Goal: Task Accomplishment & Management: Complete application form

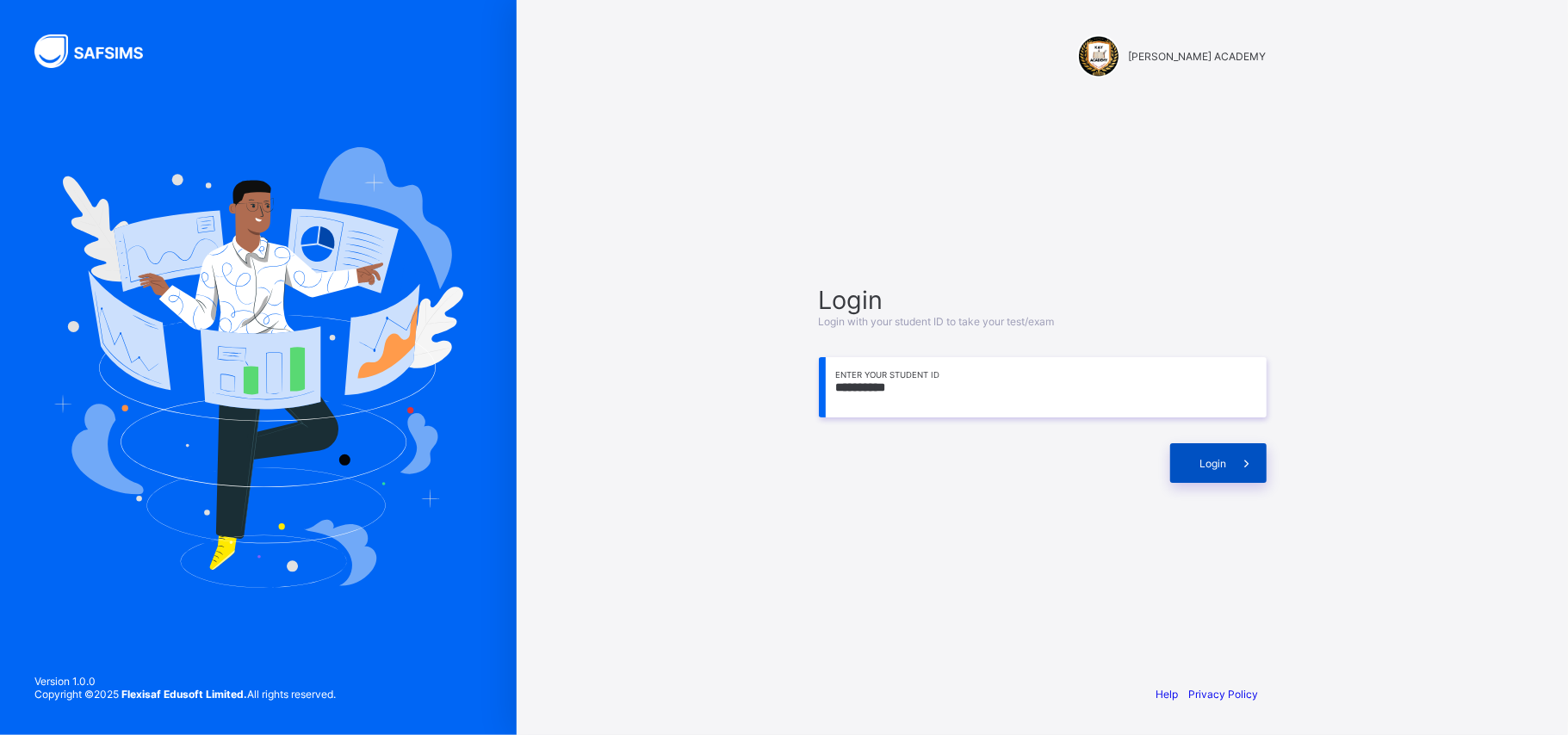
type input "**********"
click at [1231, 469] on span at bounding box center [1246, 462] width 39 height 39
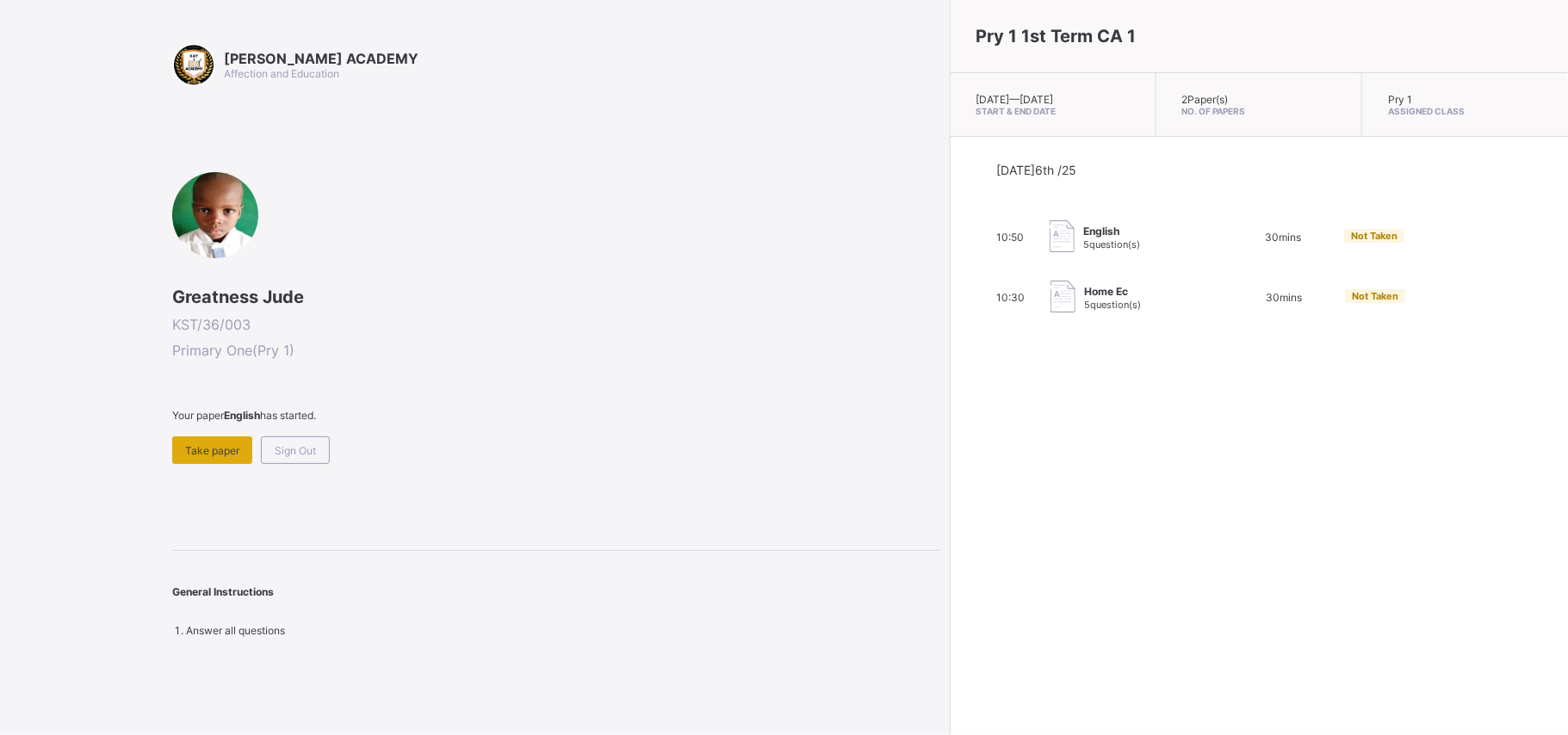
click at [228, 448] on span "Take paper" at bounding box center [211, 450] width 54 height 13
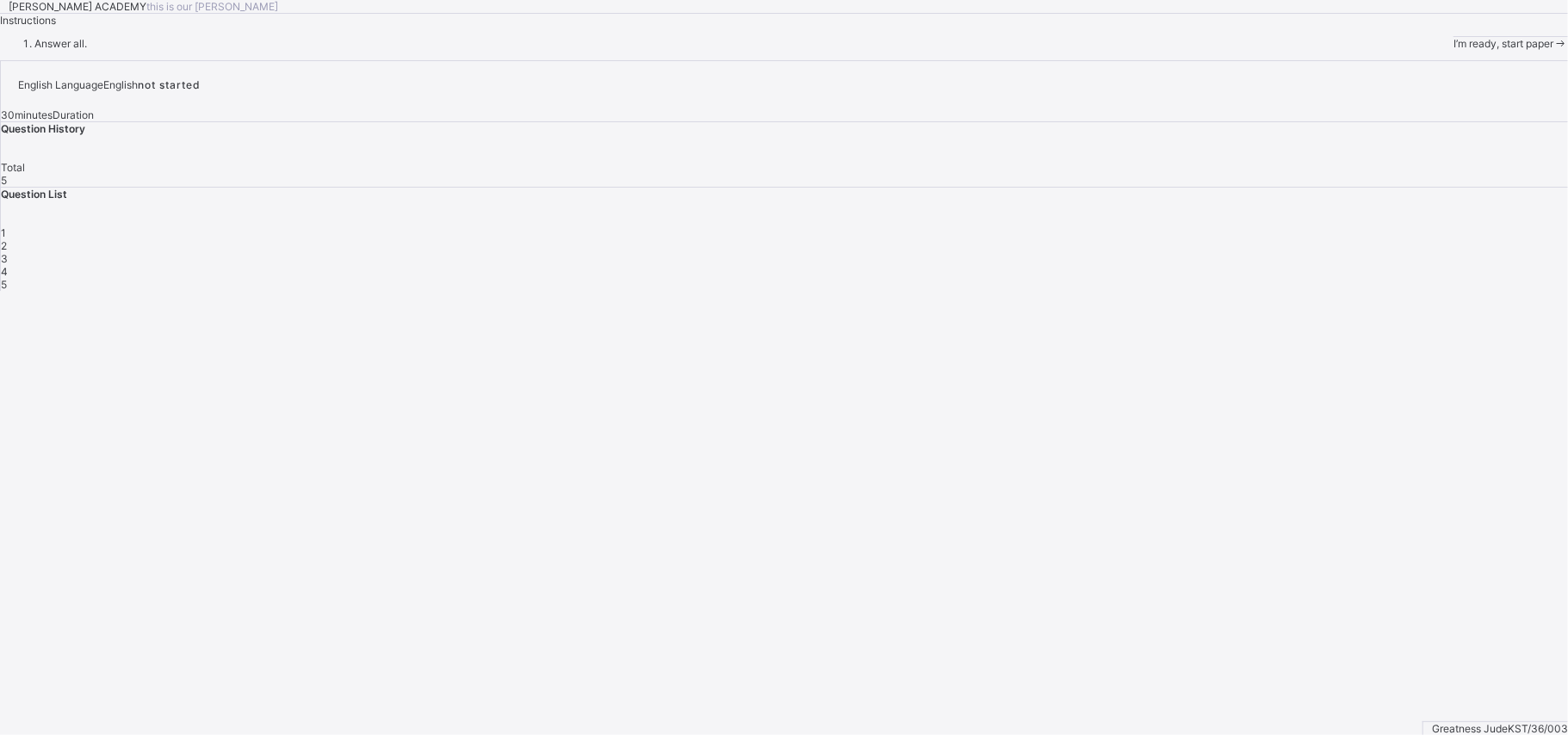
click at [1454, 50] on span "I’m ready, start paper" at bounding box center [1503, 43] width 100 height 13
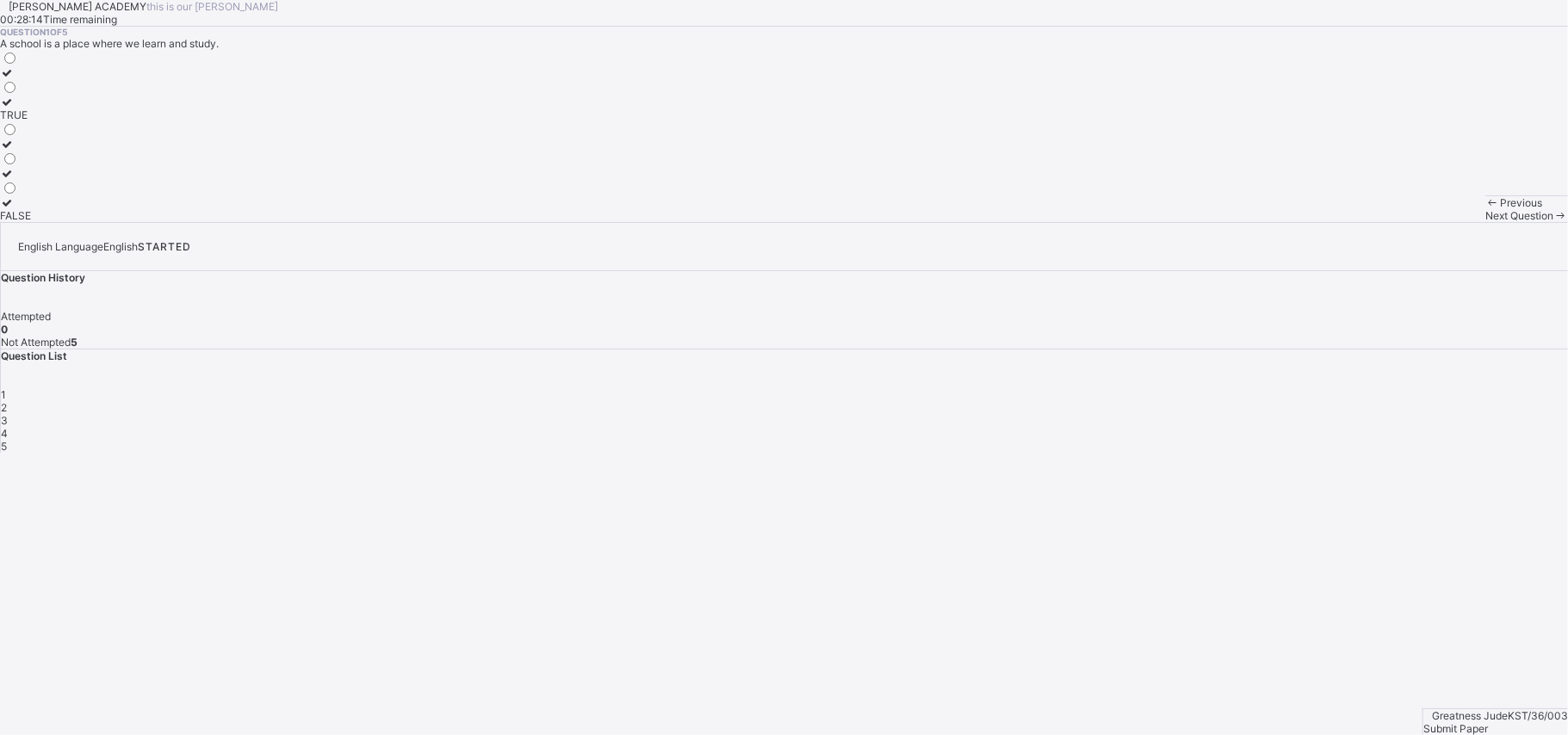
click at [31, 122] on div "TRUE" at bounding box center [16, 115] width 31 height 13
click at [1486, 222] on div "Next Question" at bounding box center [1527, 216] width 82 height 13
click at [61, 151] on label "Moo moo" at bounding box center [30, 137] width 61 height 26
click at [1553, 222] on span at bounding box center [1561, 216] width 15 height 13
click at [51, 222] on div "woof woof Baa baa" at bounding box center [26, 136] width 51 height 172
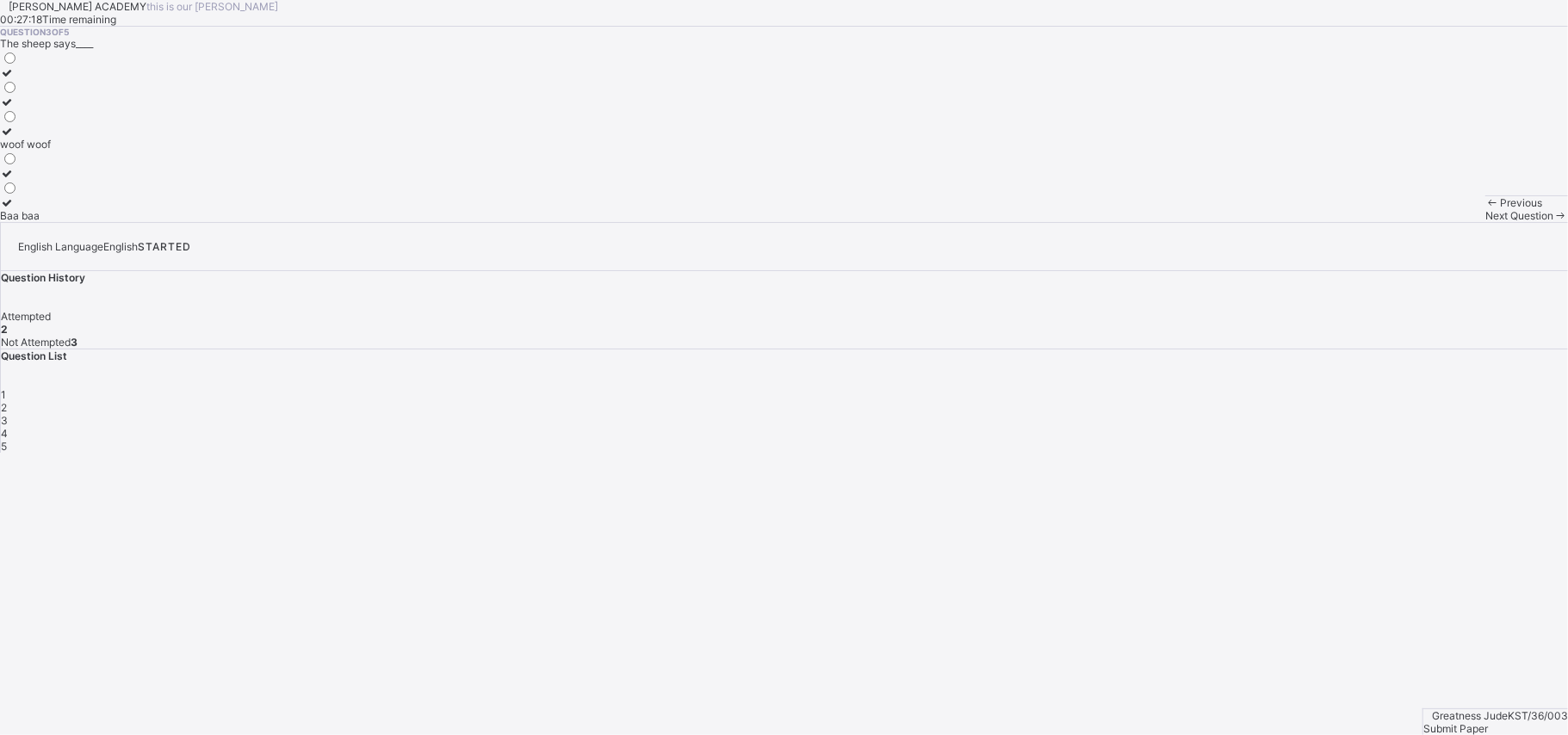
click at [51, 222] on div "Baa baa" at bounding box center [26, 216] width 51 height 13
click at [1486, 222] on span "Next Question" at bounding box center [1519, 216] width 68 height 13
click at [169, 193] on label "[PERSON_NAME] [PERSON_NAME]" at bounding box center [84, 179] width 169 height 26
click at [1486, 222] on div "Next Question" at bounding box center [1527, 216] width 82 height 13
click at [62, 164] on div "Meow meow" at bounding box center [31, 157] width 62 height 13
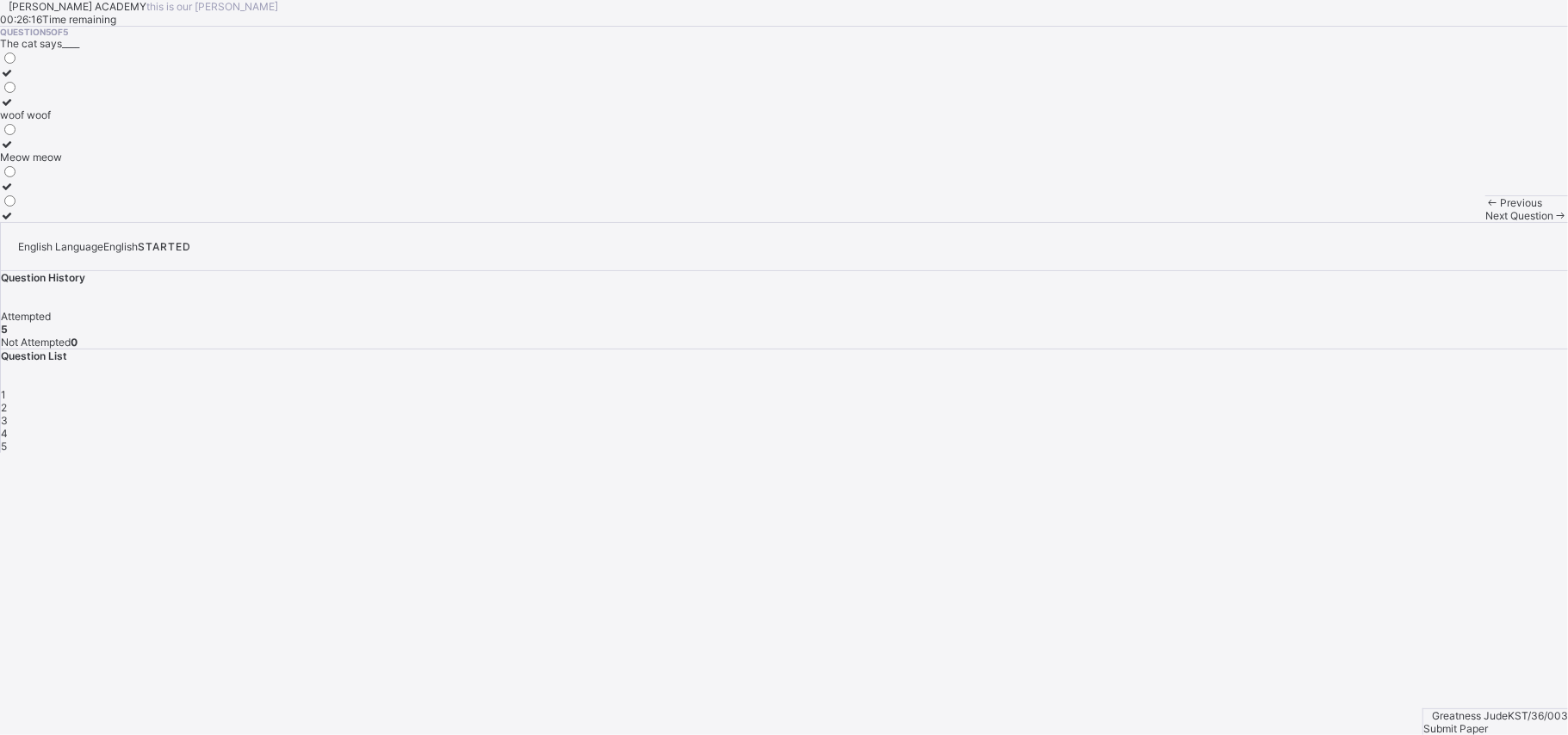
click at [1489, 722] on div "Submit Paper" at bounding box center [1496, 729] width 145 height 13
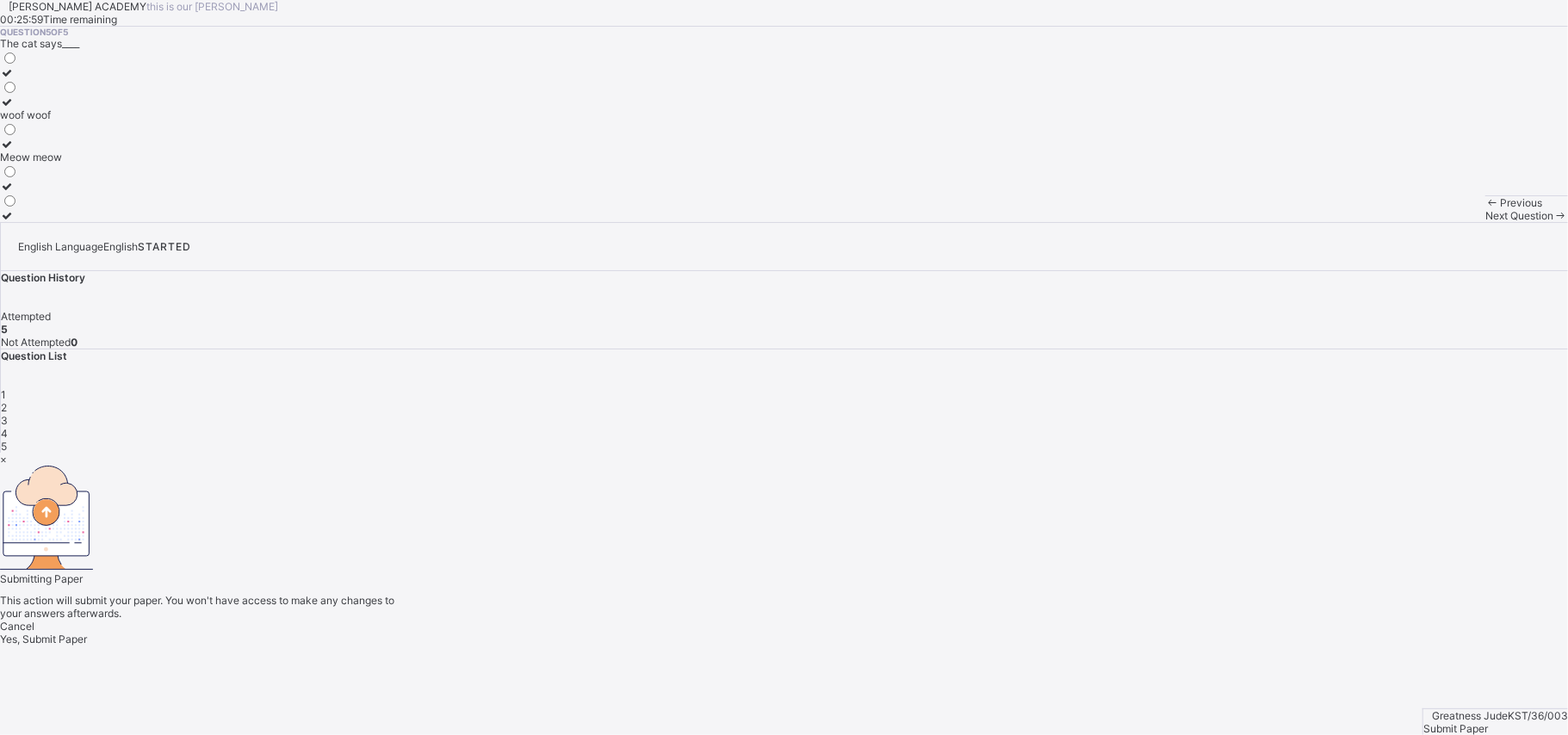
click at [830, 632] on div "Yes, Submit Paper" at bounding box center [784, 639] width 1568 height 13
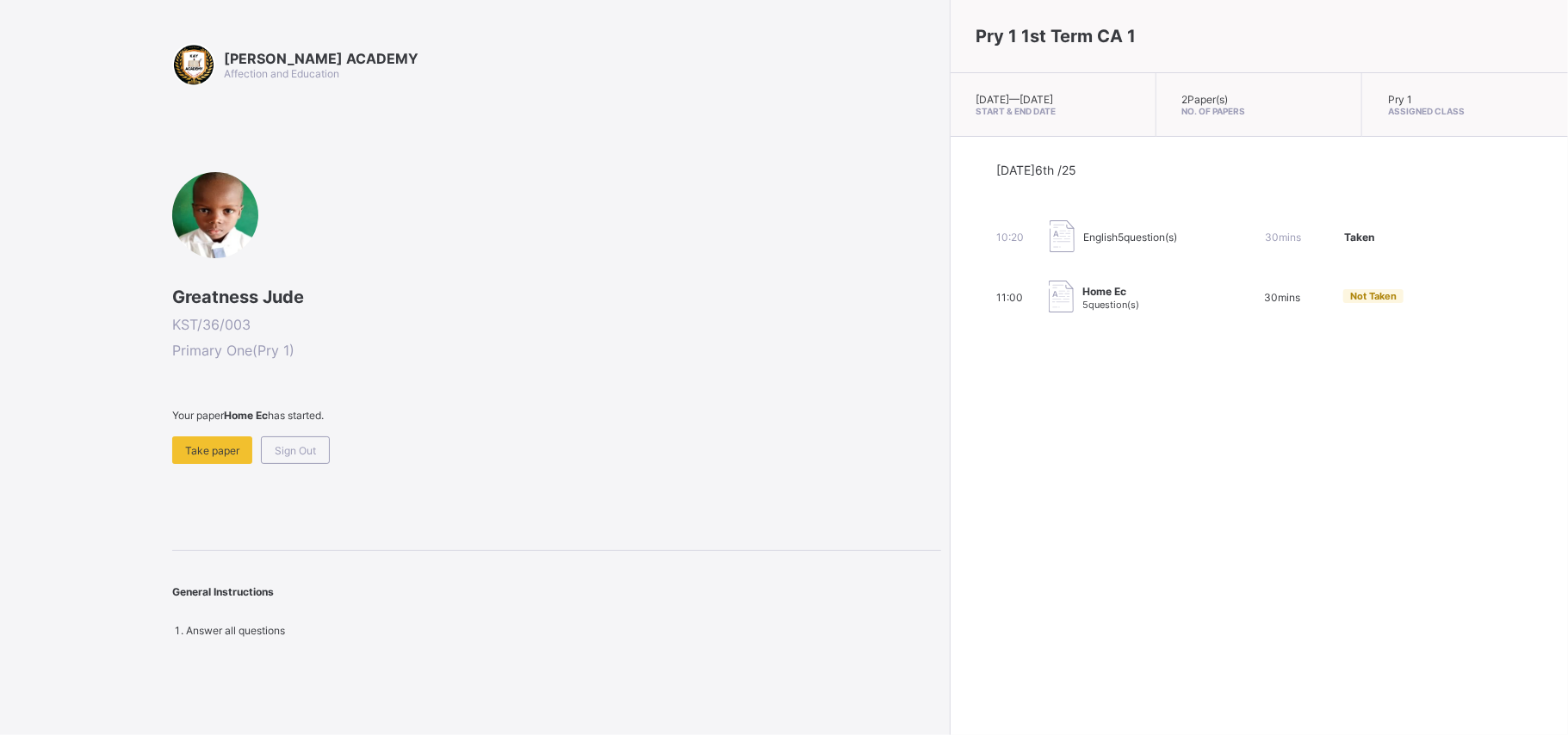
click at [1049, 301] on img at bounding box center [1061, 297] width 25 height 32
click at [221, 455] on span "Take paper" at bounding box center [211, 450] width 54 height 13
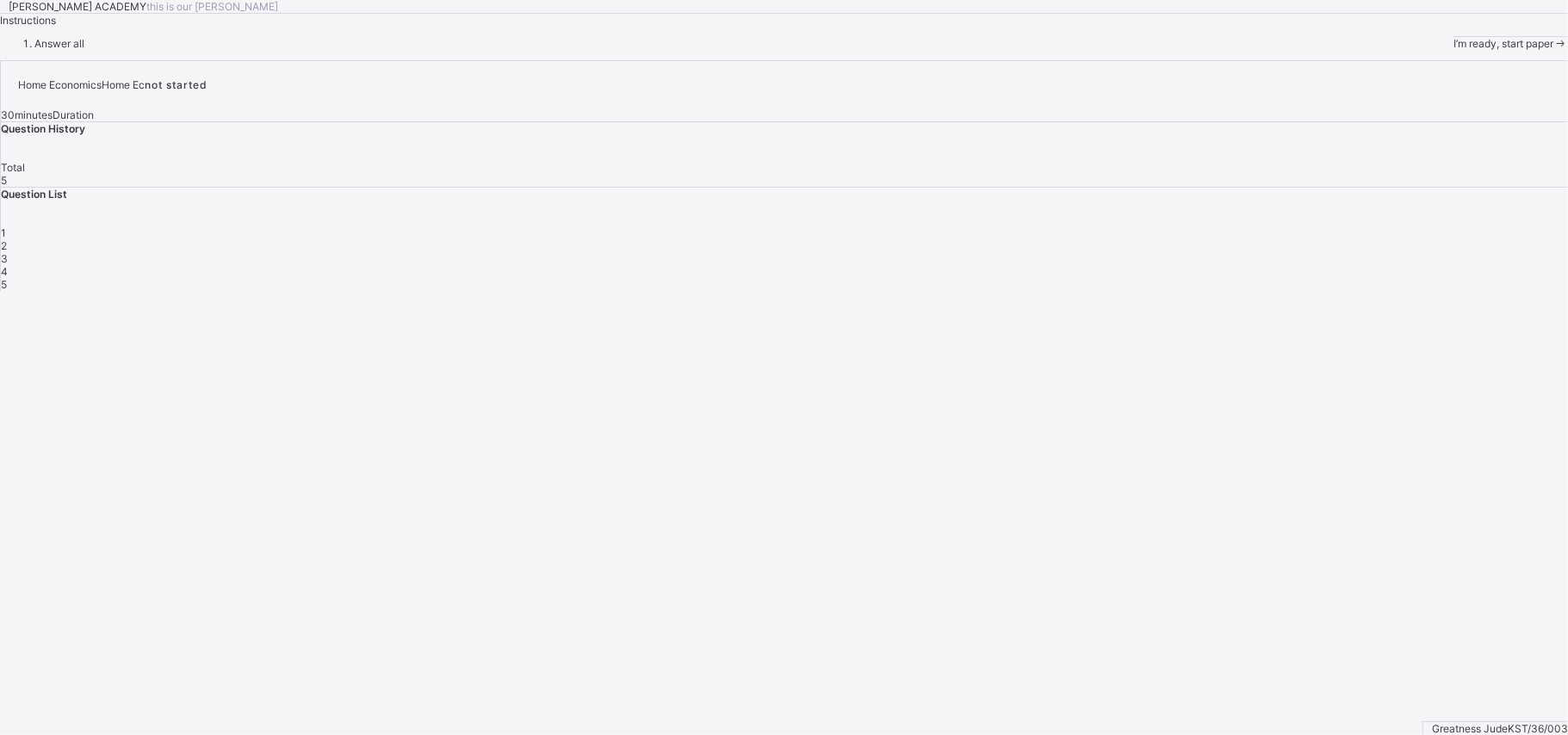
click at [1454, 50] on div "I’m ready, start paper" at bounding box center [1510, 43] width 114 height 13
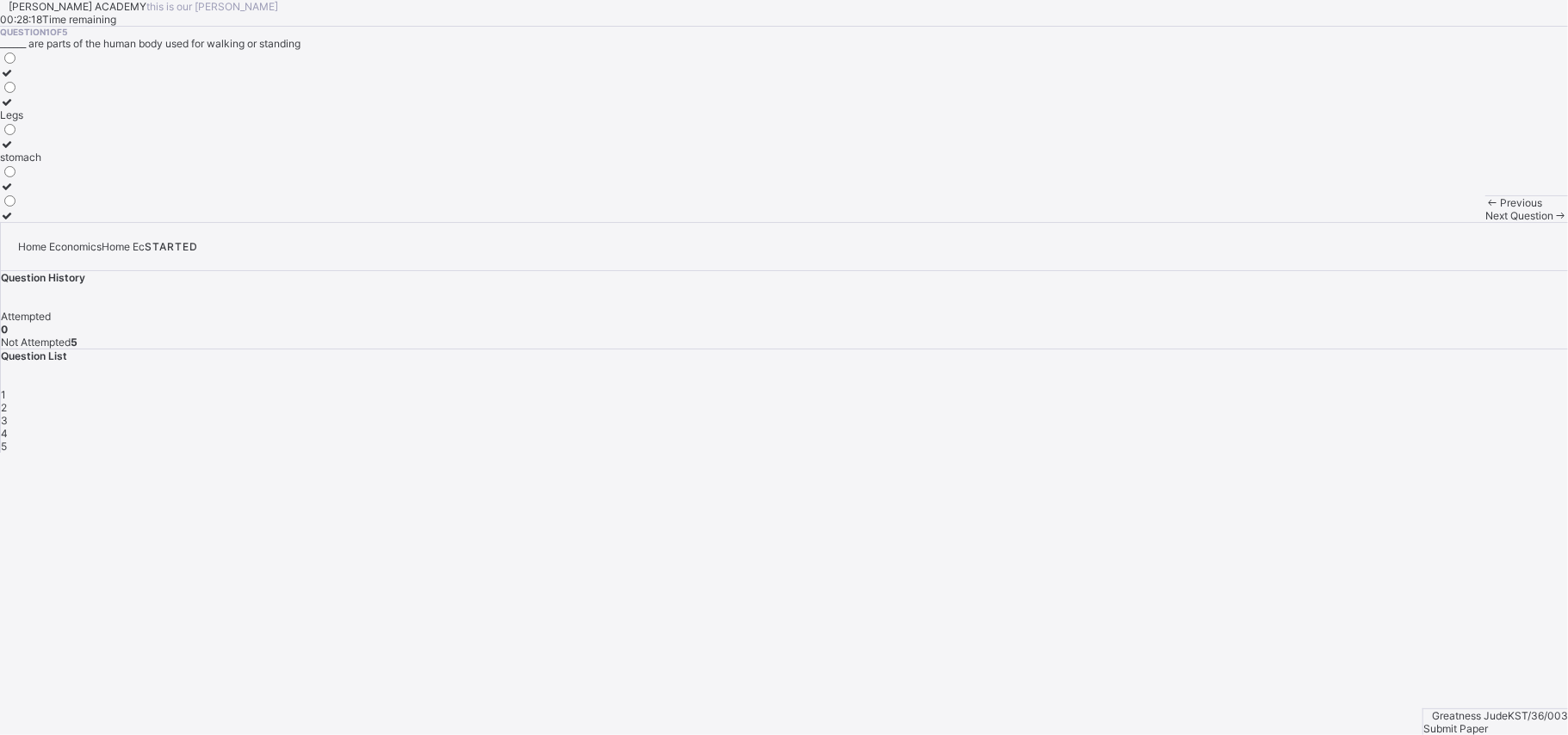
click at [41, 122] on label "Legs" at bounding box center [20, 108] width 41 height 26
click at [1486, 222] on span "Next Question" at bounding box center [1519, 216] width 68 height 13
click at [15, 138] on icon at bounding box center [7, 131] width 15 height 13
click at [1486, 222] on span "Next Question" at bounding box center [1519, 216] width 68 height 13
click at [31, 180] on label "TRUE" at bounding box center [16, 167] width 31 height 26
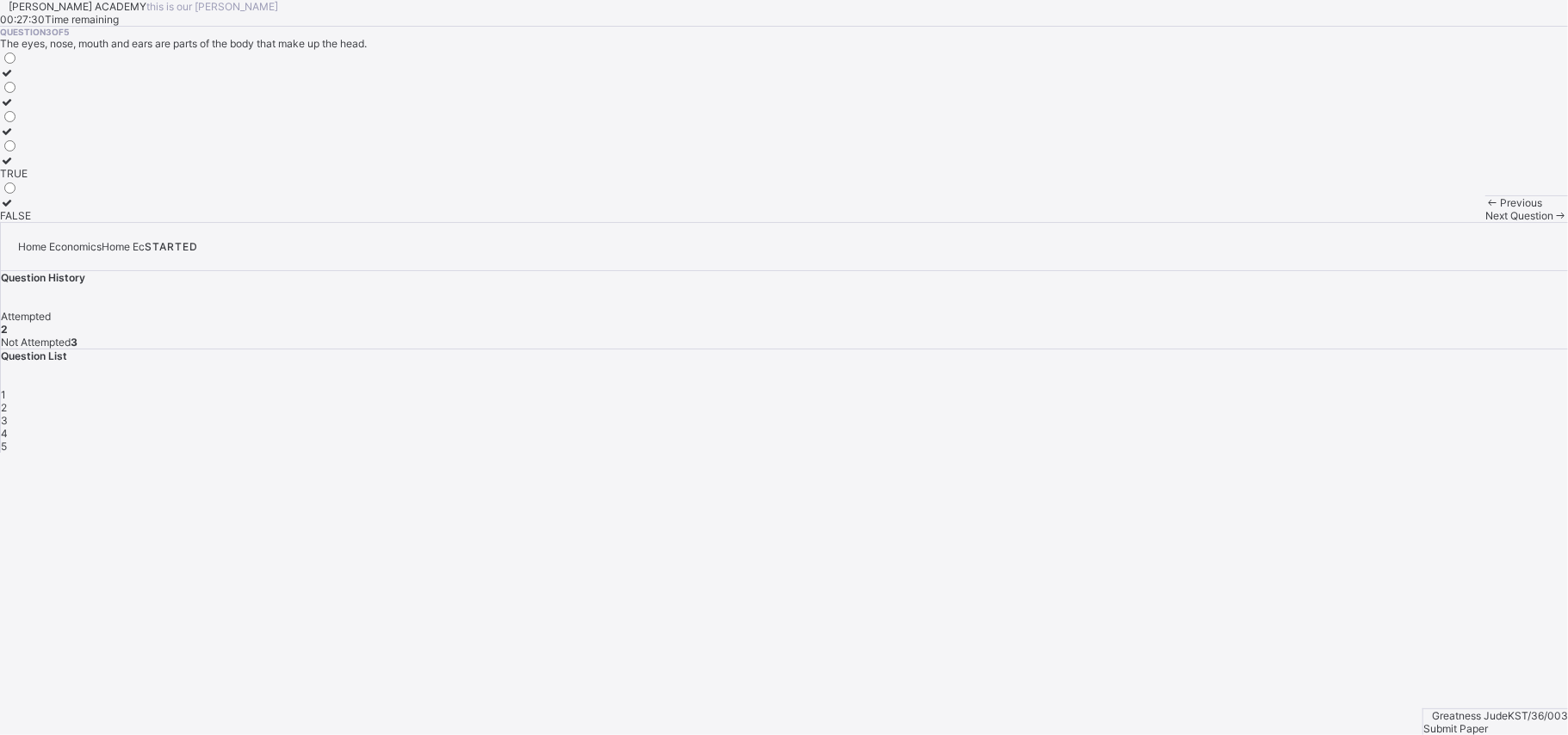
click at [1486, 222] on div "Next Question" at bounding box center [1527, 216] width 82 height 13
click at [33, 222] on div "Head" at bounding box center [16, 216] width 33 height 13
click at [1486, 222] on span "Next Question" at bounding box center [1519, 216] width 68 height 13
click at [47, 92] on div "Grooming" at bounding box center [23, 86] width 47 height 13
click at [1488, 722] on span "Submit Paper" at bounding box center [1455, 729] width 65 height 13
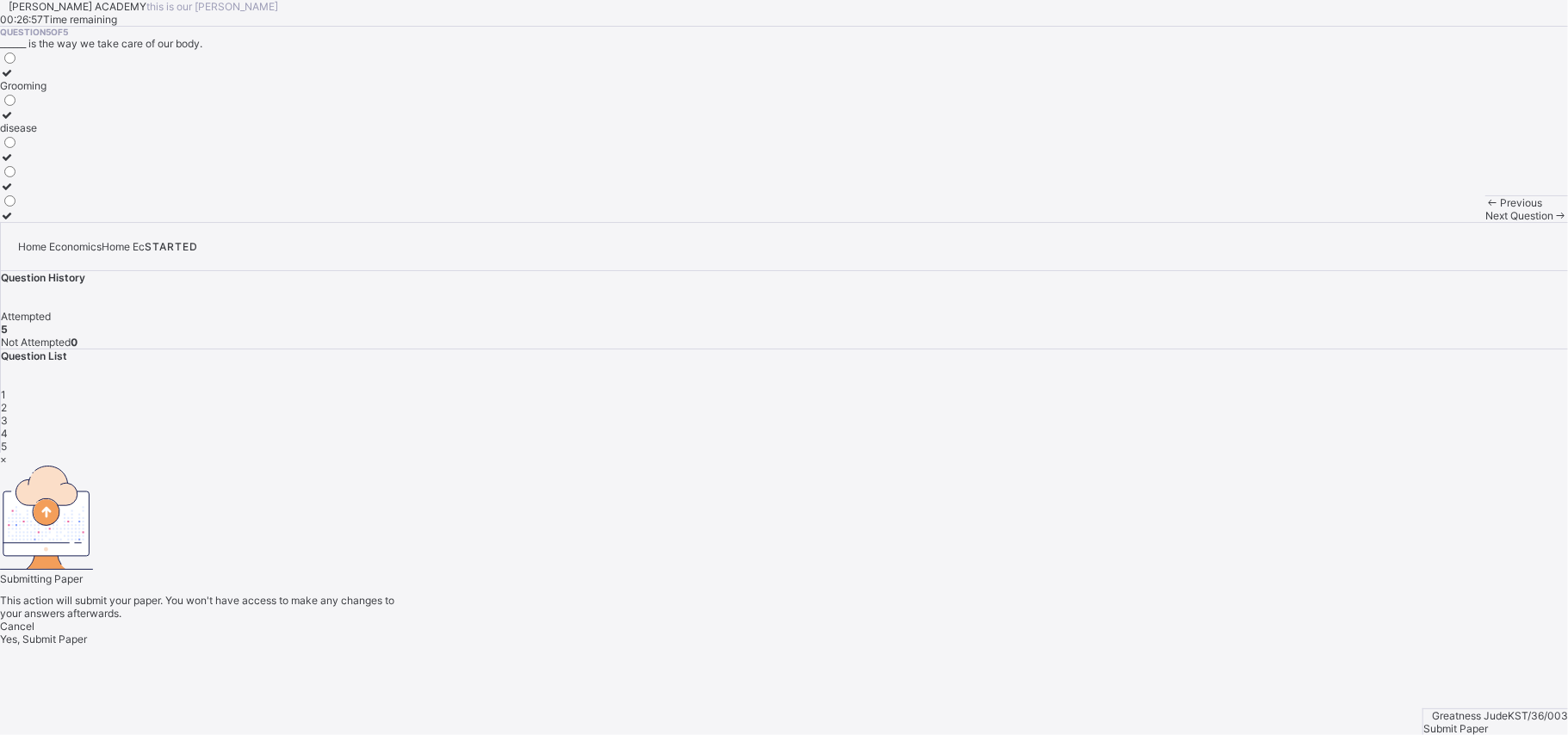
click at [87, 632] on span "Yes, Submit Paper" at bounding box center [43, 639] width 87 height 13
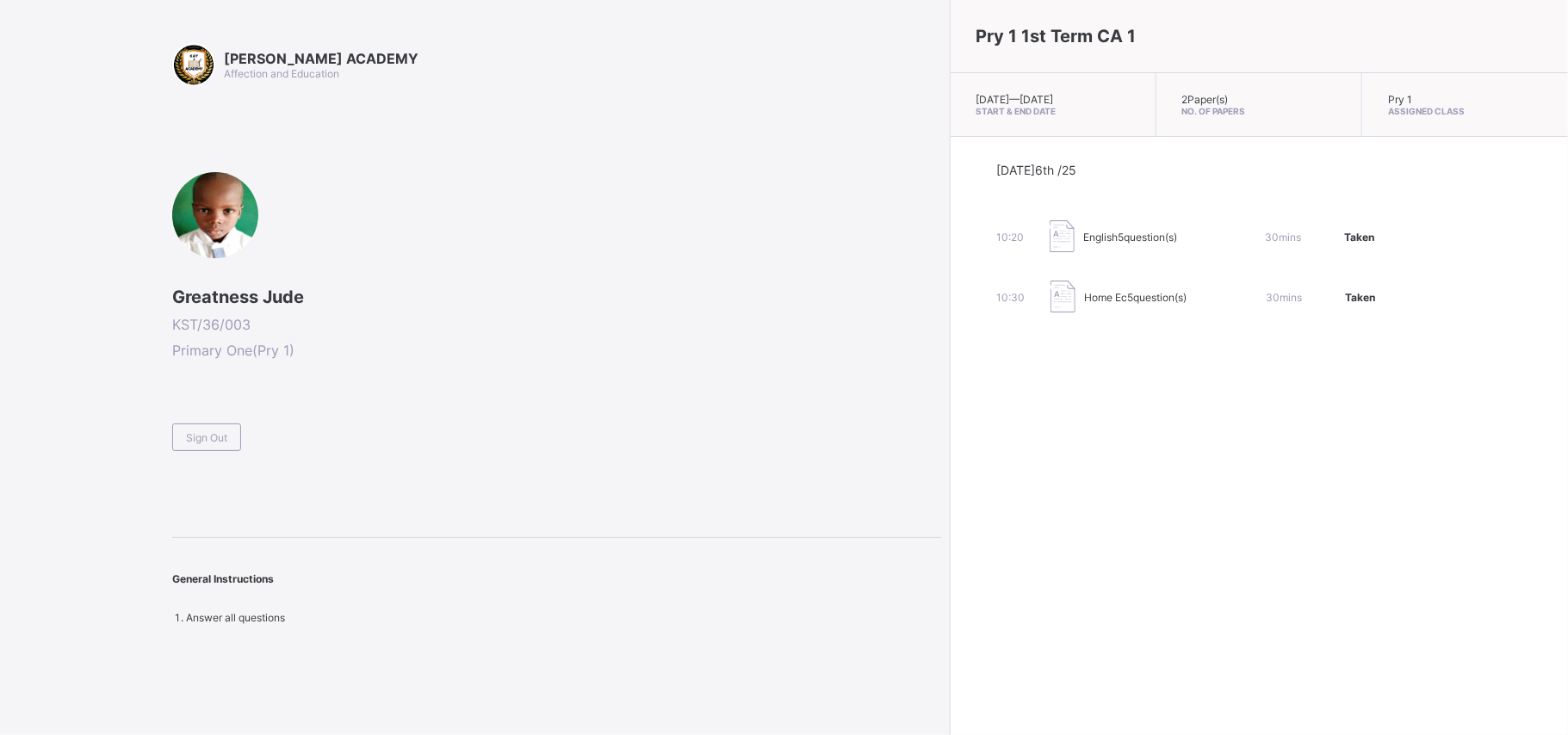
click at [214, 455] on div "[PERSON_NAME] ACADEMY Affection and Education Greatness Jude KST/36/003 Primary…" at bounding box center [557, 333] width 769 height 581
click at [214, 441] on span "Sign Out" at bounding box center [206, 438] width 41 height 13
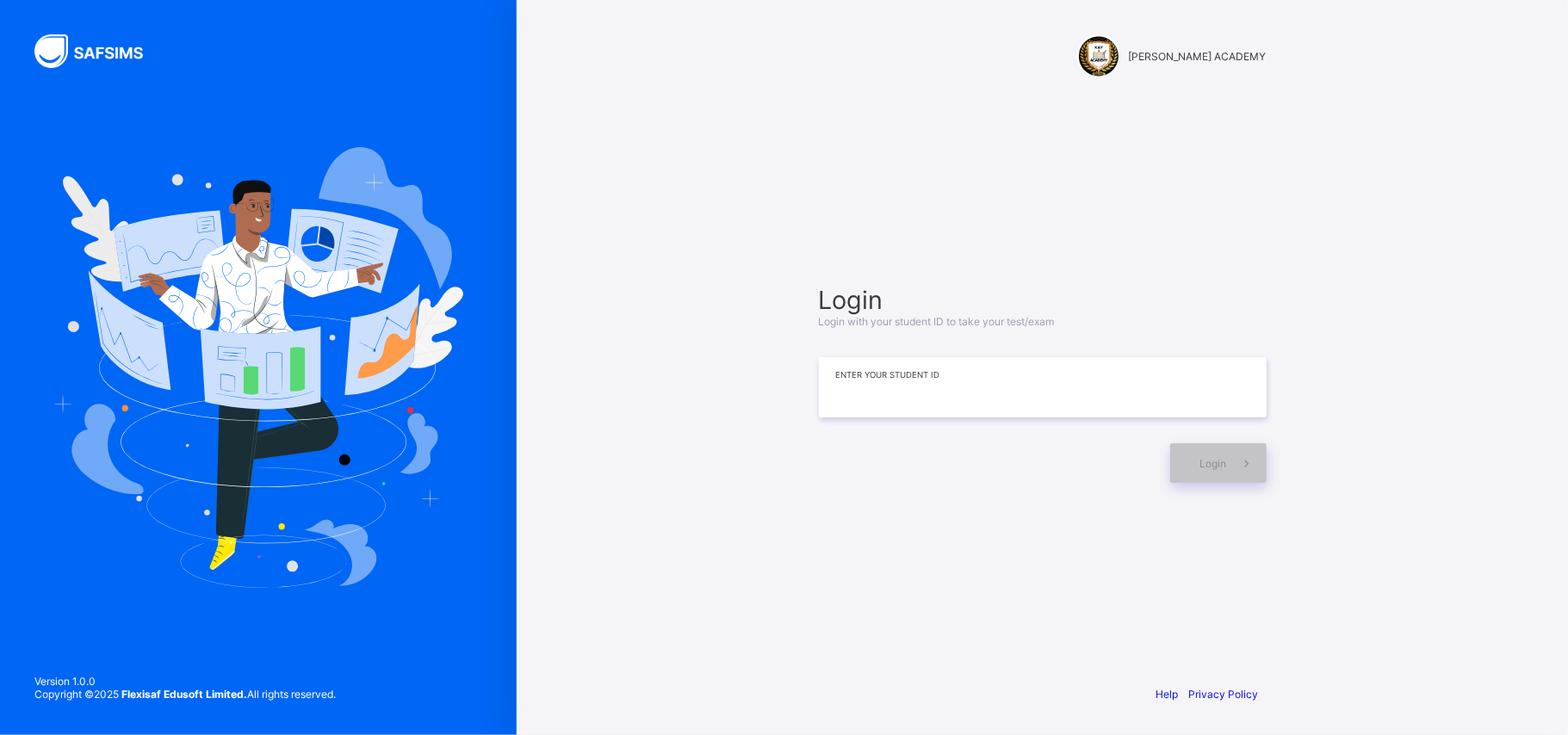
click at [852, 376] on input at bounding box center [1043, 387] width 448 height 60
click at [852, 395] on input at bounding box center [1043, 387] width 448 height 60
type input "*********"
click at [1227, 441] on div "Login" at bounding box center [1043, 455] width 448 height 57
click at [1227, 465] on span at bounding box center [1246, 462] width 39 height 39
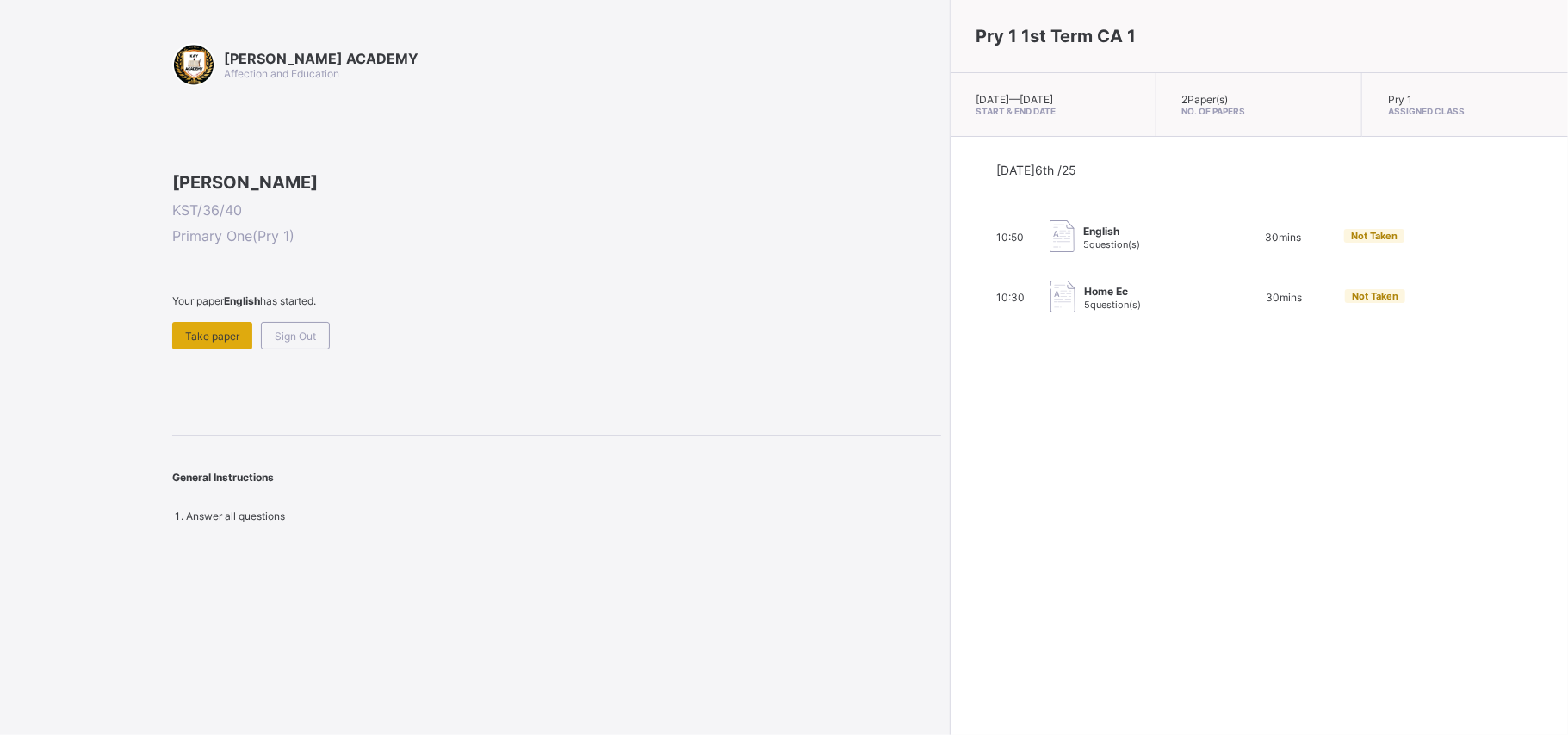
click at [201, 350] on div "Take paper" at bounding box center [211, 336] width 80 height 27
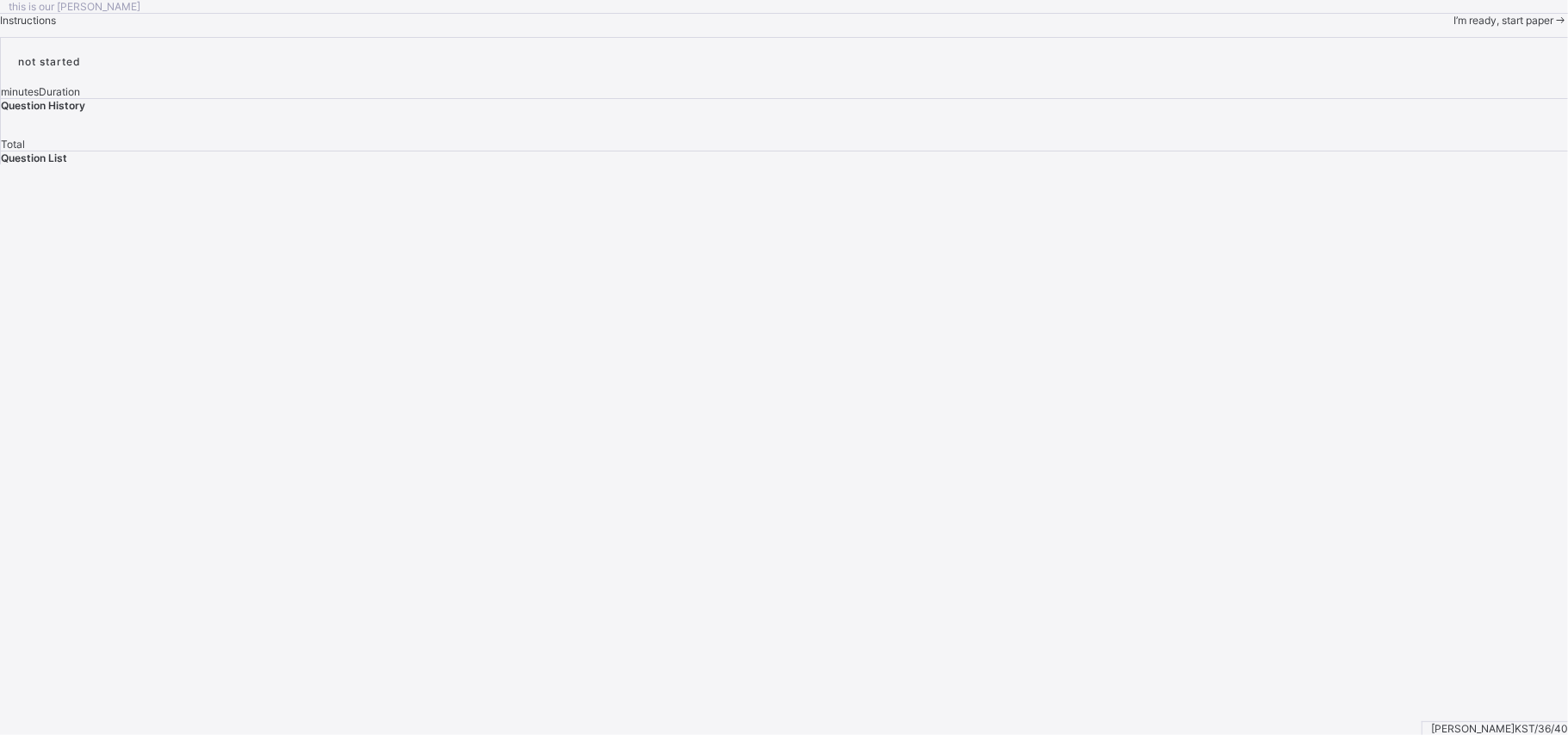
click at [1454, 27] on span "I’m ready, start paper" at bounding box center [1503, 20] width 100 height 13
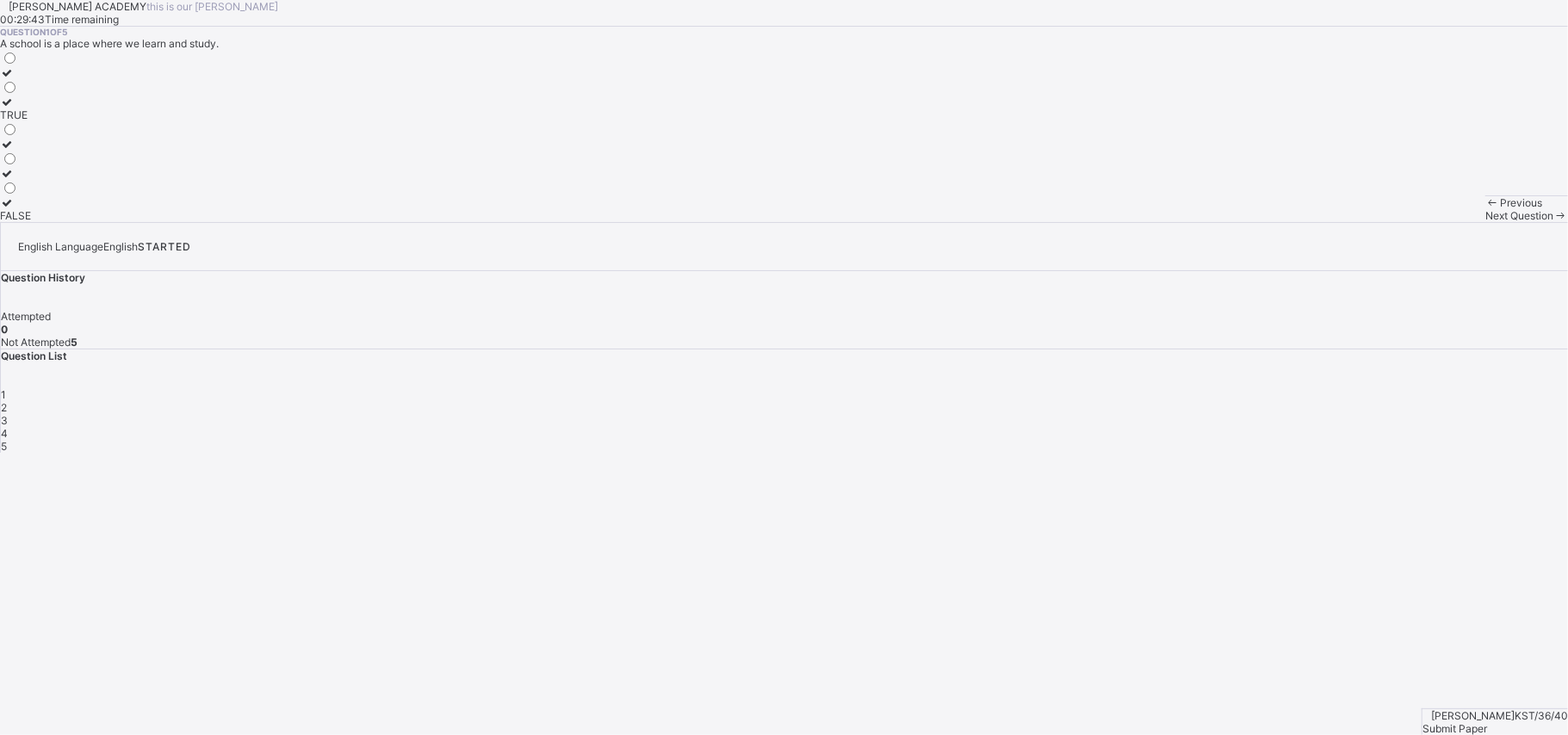
click at [31, 122] on div "TRUE" at bounding box center [16, 115] width 31 height 13
click at [1486, 222] on div "Next Question" at bounding box center [1527, 216] width 82 height 13
click at [61, 151] on div "Moo moo" at bounding box center [30, 145] width 61 height 13
click at [1486, 222] on div "Next Question" at bounding box center [1527, 216] width 82 height 13
click at [51, 222] on label "Baa baa" at bounding box center [26, 209] width 51 height 26
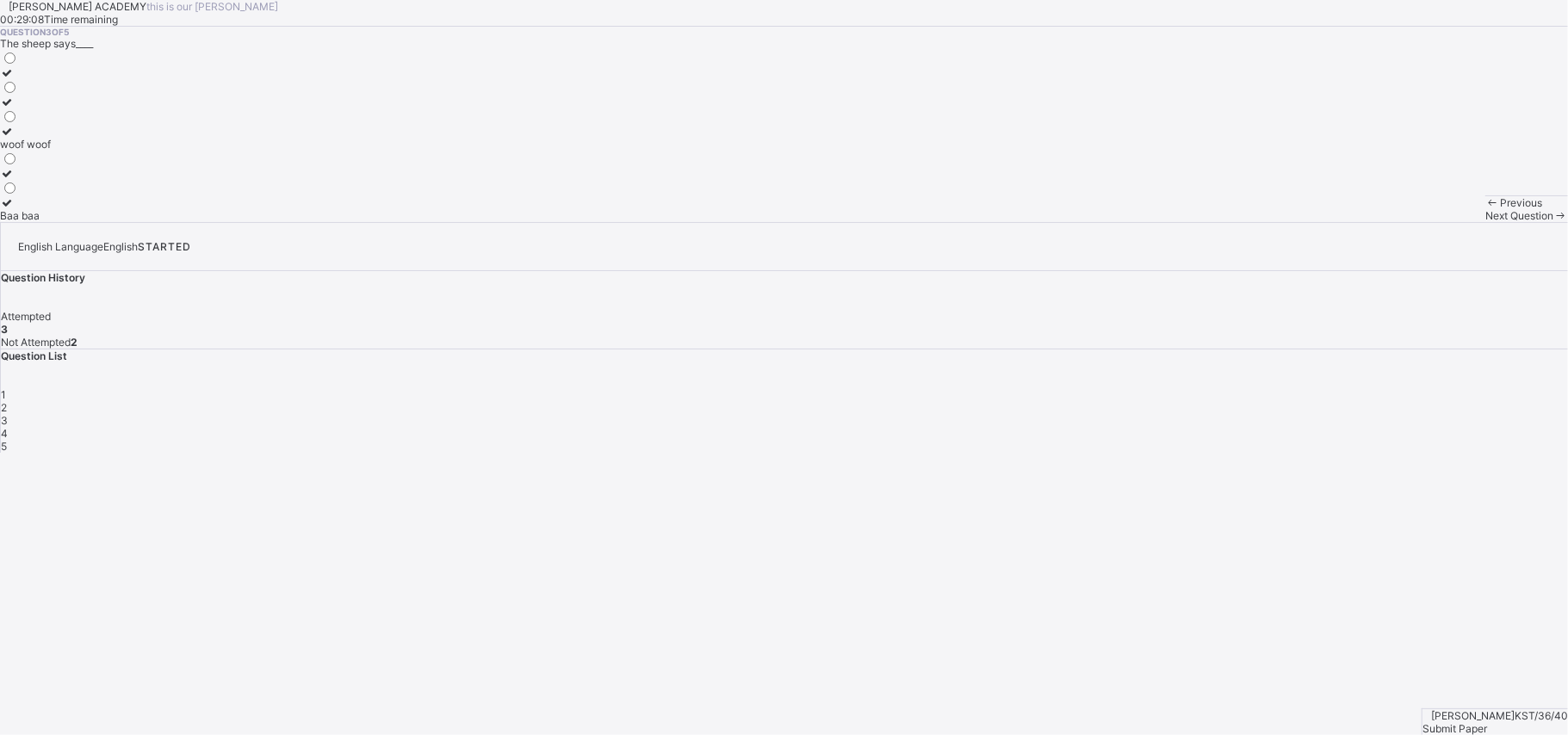
click at [1486, 222] on div "Next Question" at bounding box center [1527, 216] width 82 height 13
click at [169, 193] on div "[PERSON_NAME] [PERSON_NAME]" at bounding box center [84, 187] width 169 height 13
click at [1486, 222] on div "Next Question" at bounding box center [1527, 216] width 82 height 13
click at [62, 164] on label "Meow meow" at bounding box center [31, 151] width 62 height 26
click at [1487, 722] on span "Submit Paper" at bounding box center [1454, 729] width 65 height 13
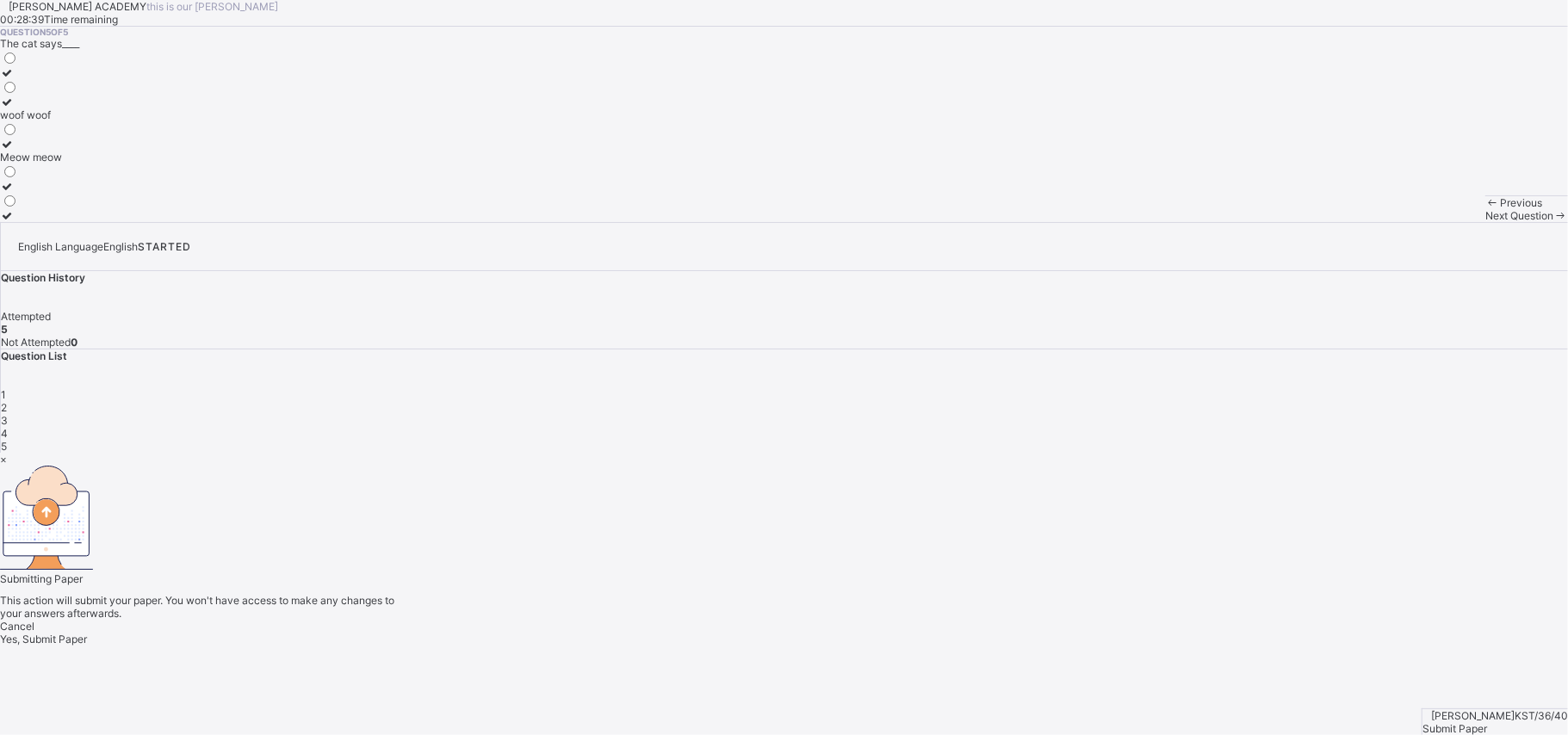
click at [814, 632] on div "Yes, Submit Paper" at bounding box center [784, 639] width 1568 height 13
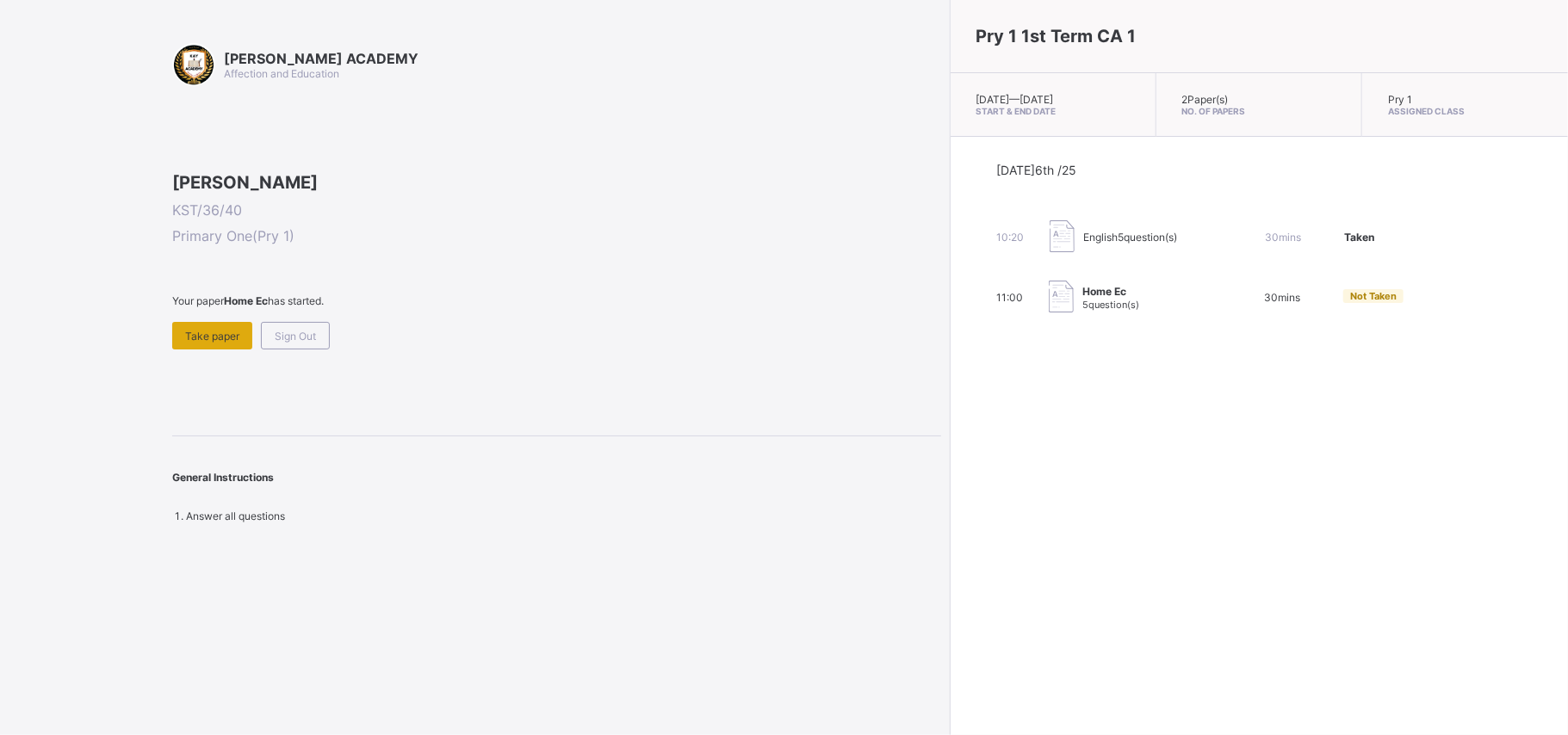
click at [209, 342] on span "Take paper" at bounding box center [211, 336] width 54 height 13
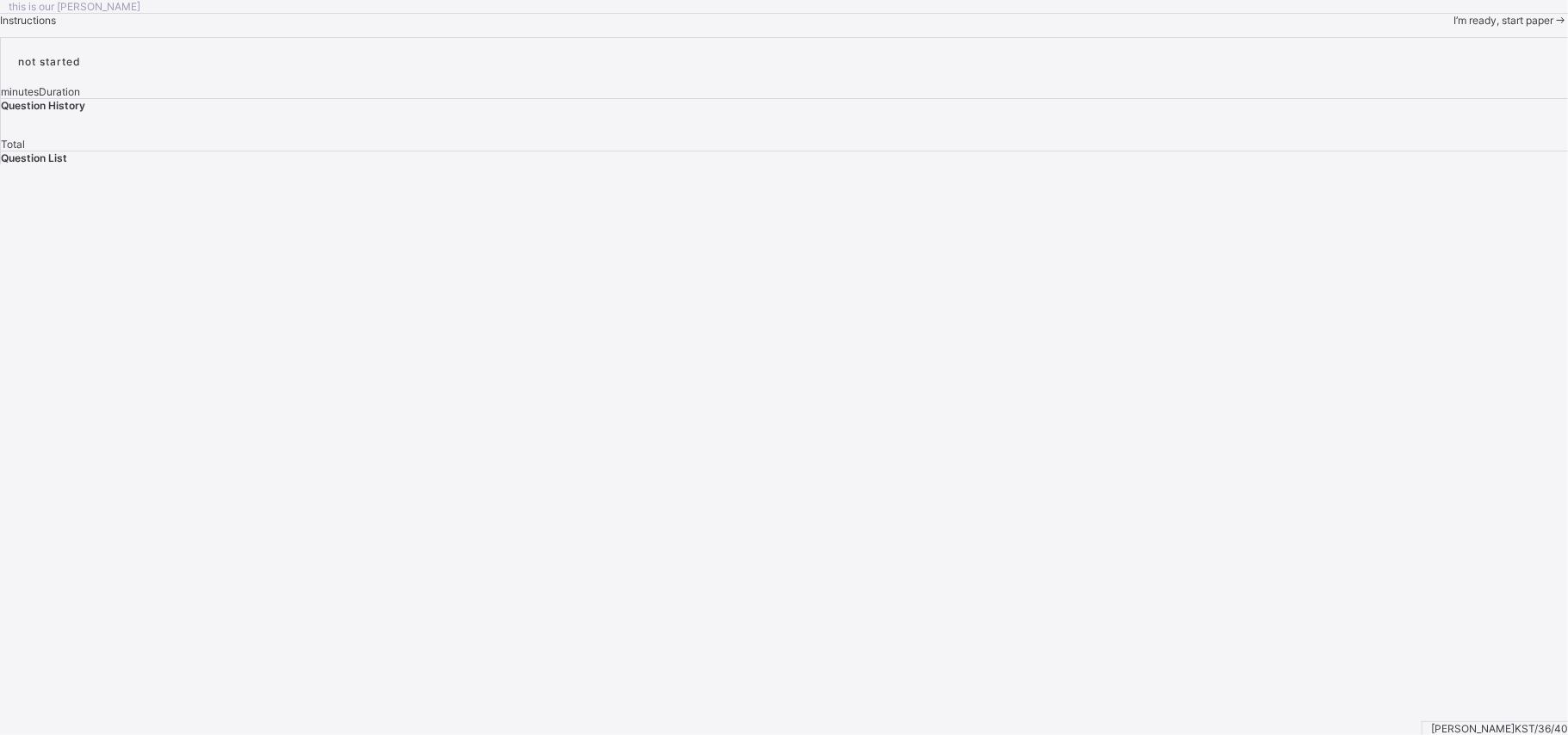
click at [1454, 27] on span "I’m ready, start paper" at bounding box center [1503, 20] width 100 height 13
click at [1486, 37] on span "Next Question" at bounding box center [1519, 30] width 68 height 13
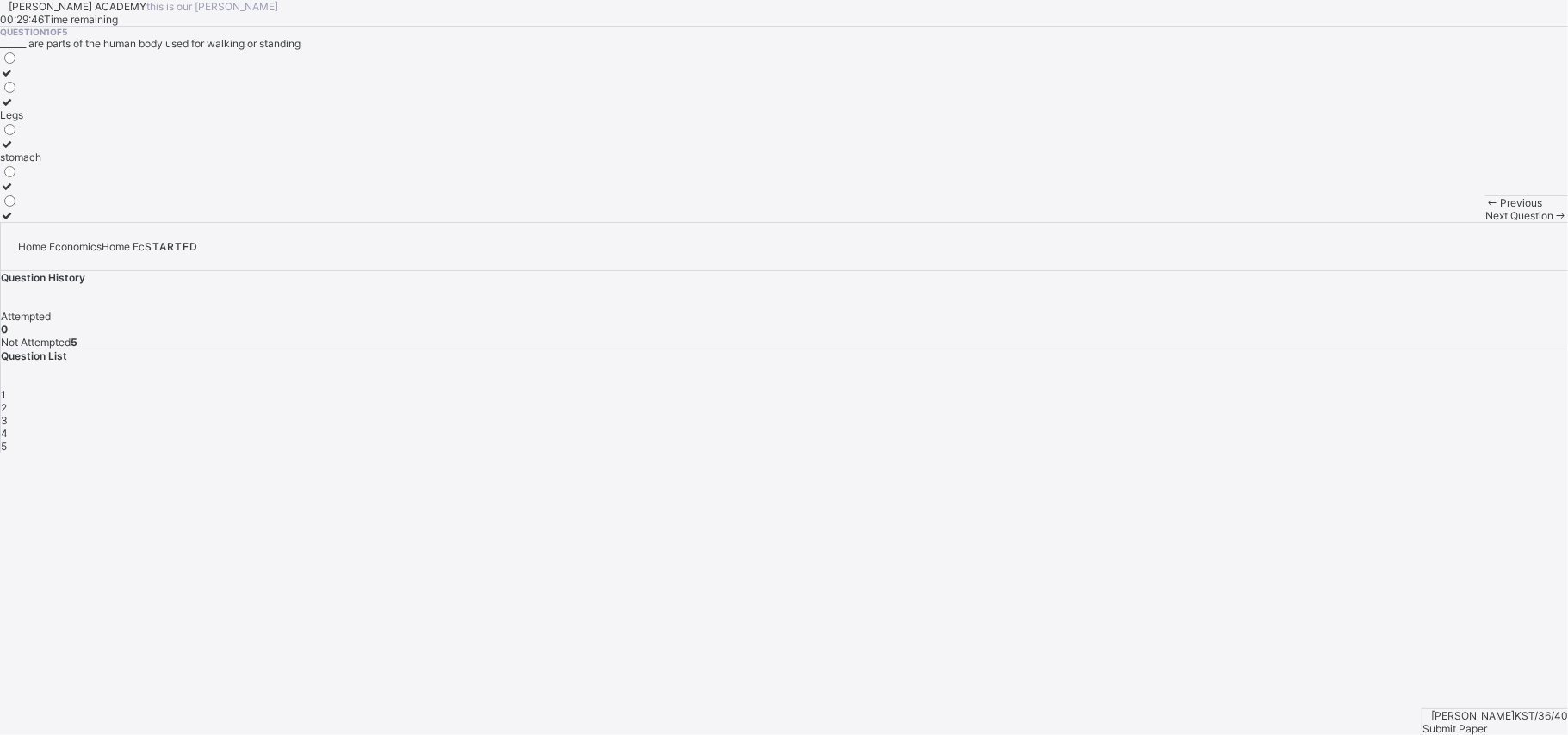
click at [41, 122] on label "Legs" at bounding box center [20, 108] width 41 height 26
click at [1486, 222] on span "Next Question" at bounding box center [1519, 216] width 68 height 13
click at [18, 151] on label "4" at bounding box center [9, 137] width 18 height 26
click at [1486, 222] on div "Previous Next Question" at bounding box center [1527, 209] width 82 height 27
click at [1486, 222] on span "Next Question" at bounding box center [1519, 216] width 68 height 13
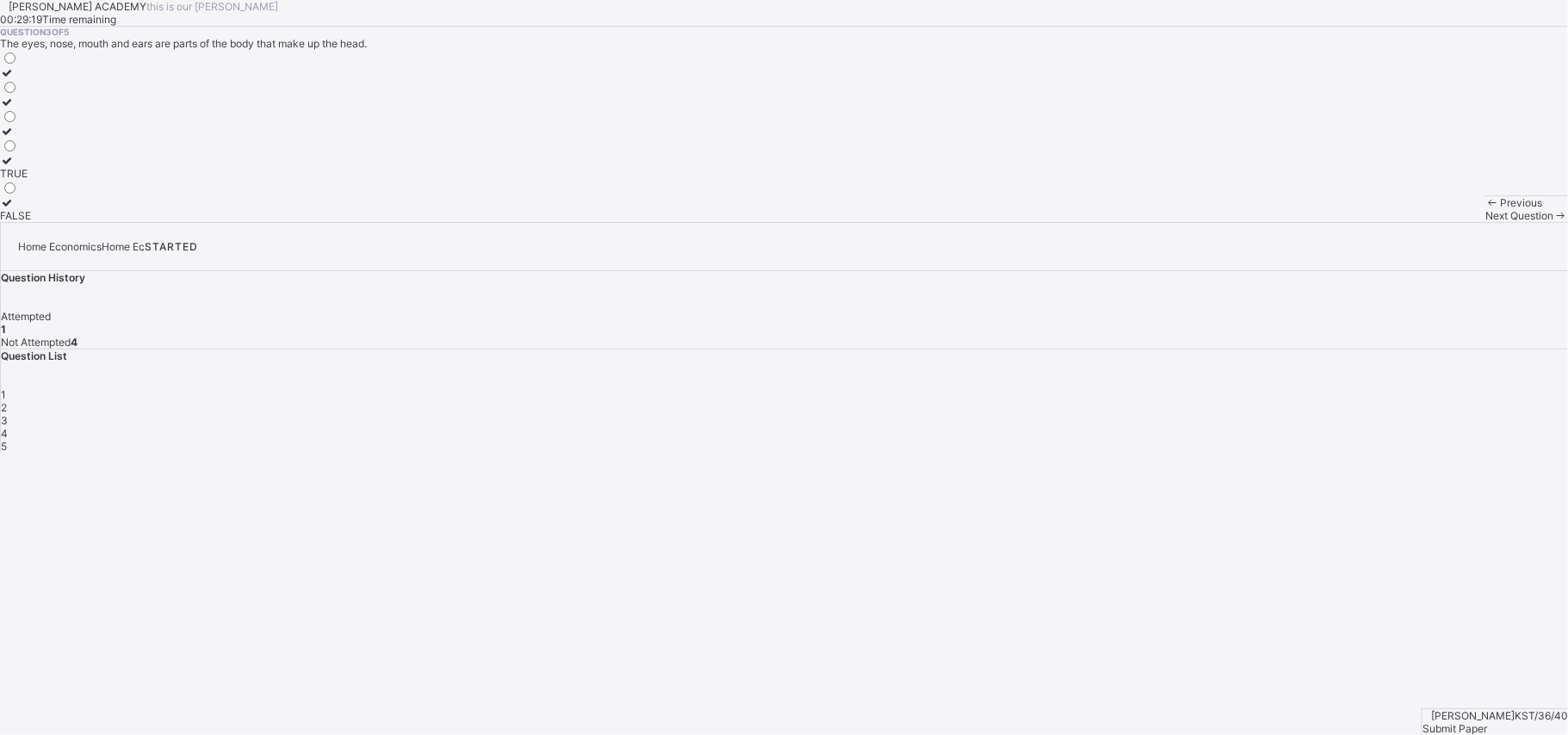
click at [31, 180] on div "TRUE" at bounding box center [16, 173] width 31 height 13
click at [1486, 222] on span "Next Question" at bounding box center [1519, 216] width 68 height 13
click at [33, 222] on div "Head" at bounding box center [16, 216] width 33 height 13
click at [1486, 222] on span "Next Question" at bounding box center [1519, 216] width 68 height 13
click at [15, 80] on icon at bounding box center [7, 72] width 15 height 13
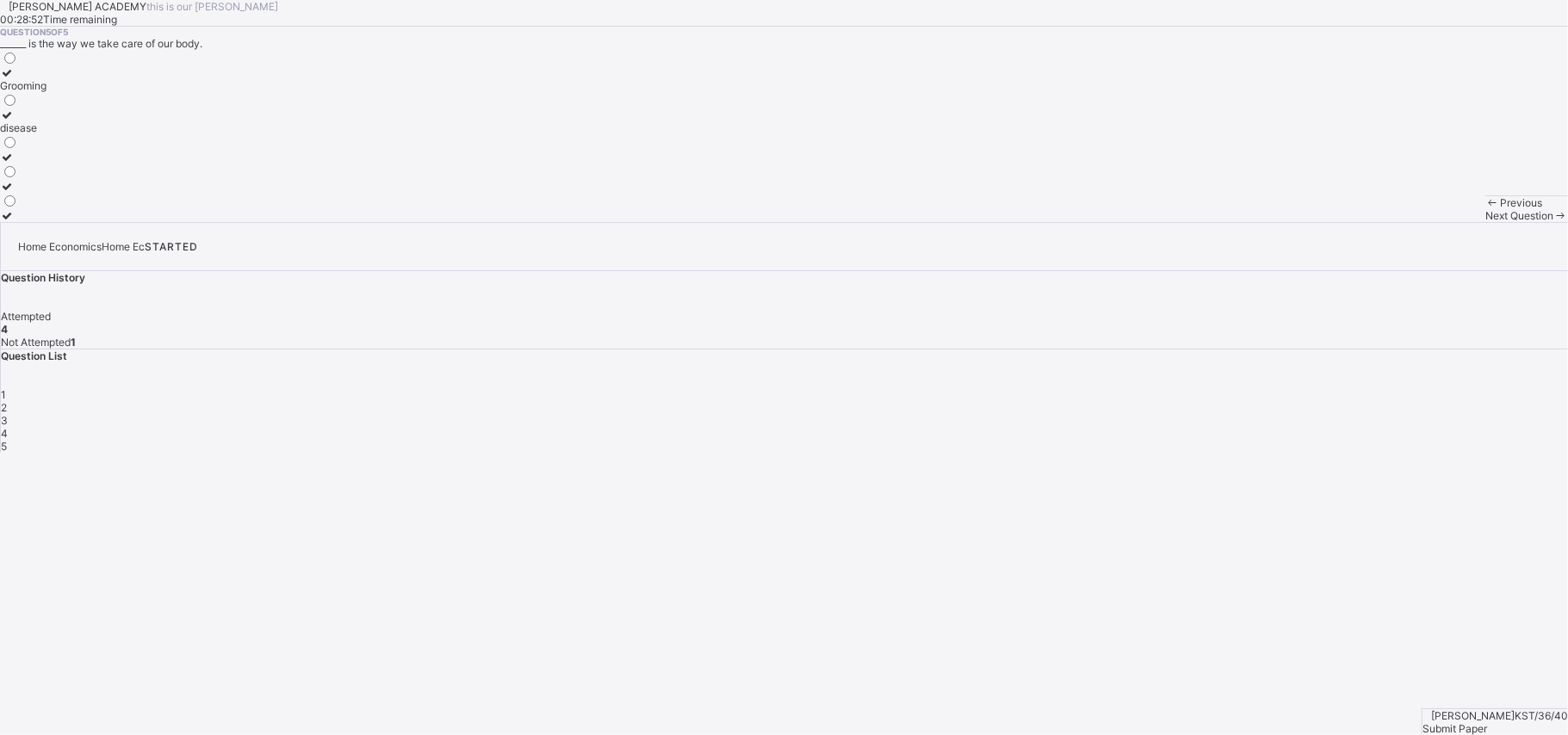
click at [1487, 722] on span "Submit Paper" at bounding box center [1454, 729] width 65 height 13
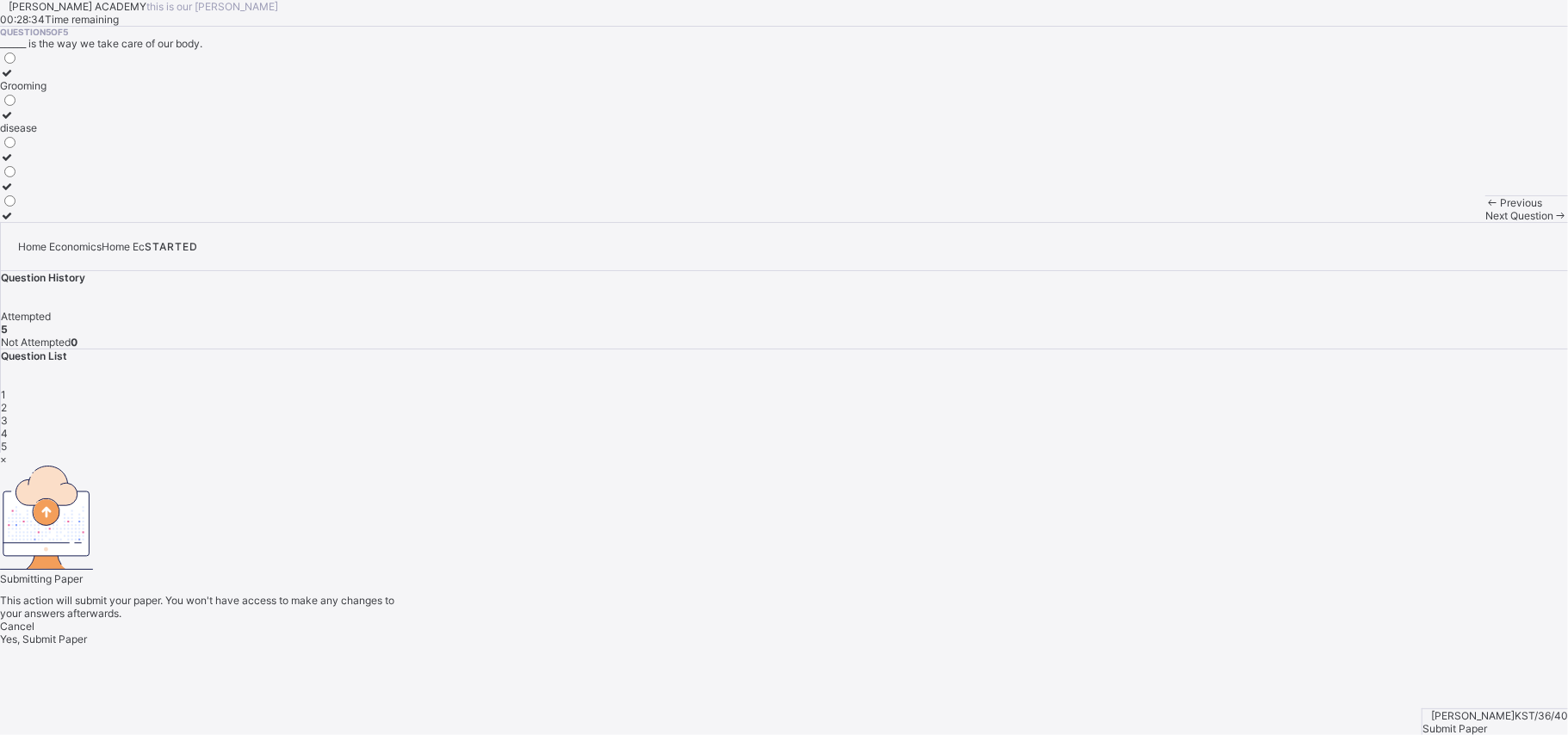
click at [87, 632] on span "Yes, Submit Paper" at bounding box center [43, 639] width 87 height 13
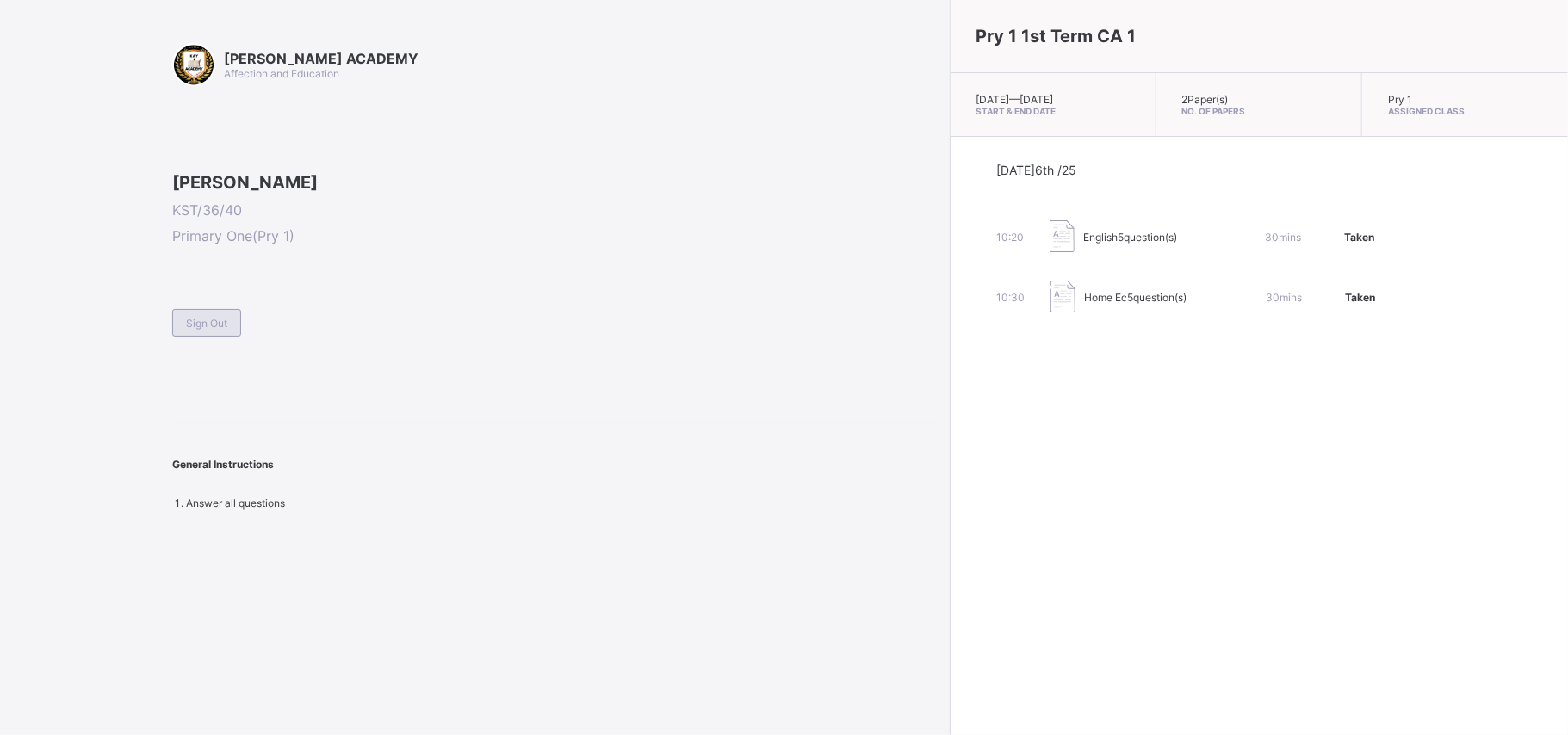
click at [207, 330] on span "Sign Out" at bounding box center [206, 323] width 41 height 13
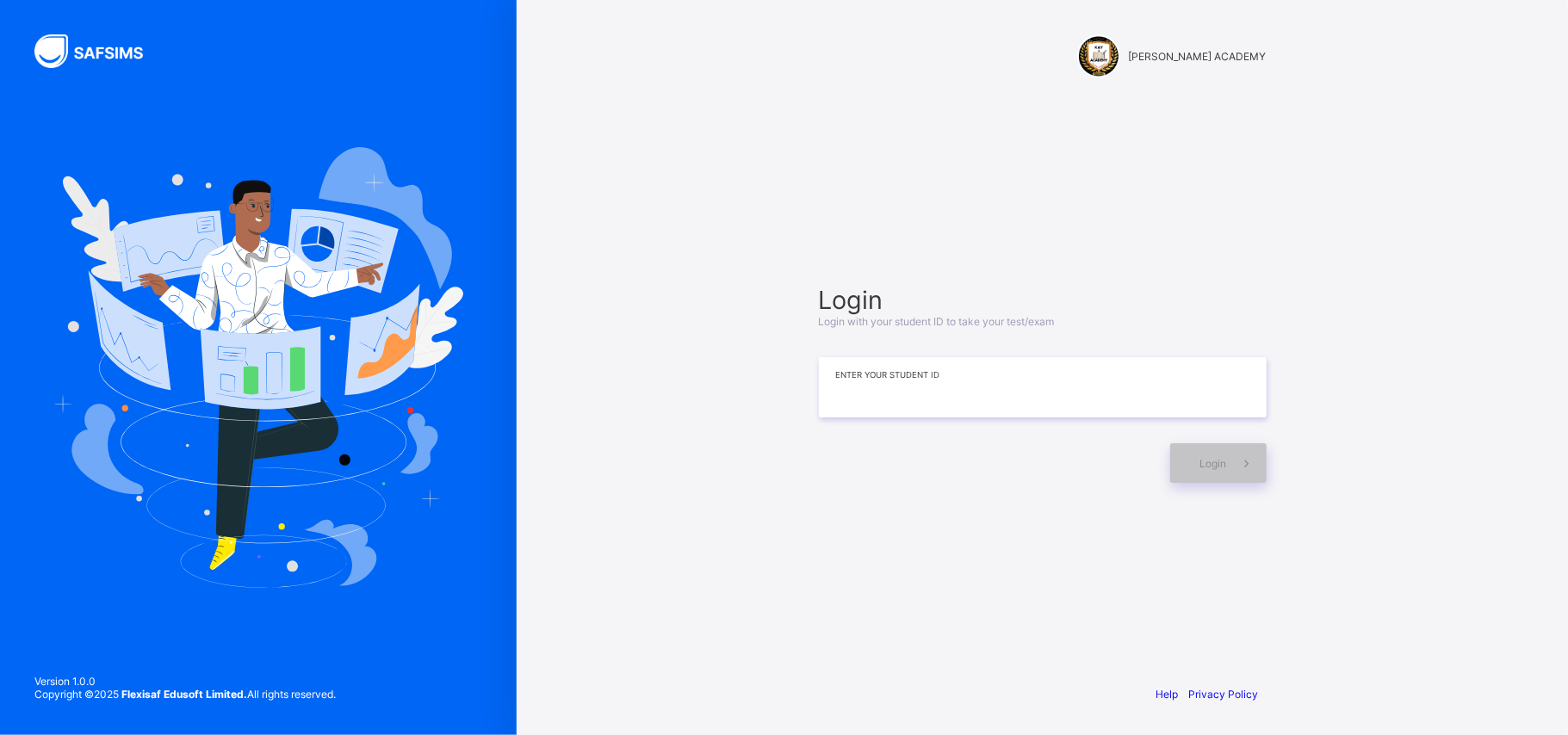
click at [944, 370] on input at bounding box center [1043, 387] width 448 height 60
type input "**********"
click at [1227, 463] on span at bounding box center [1246, 462] width 39 height 39
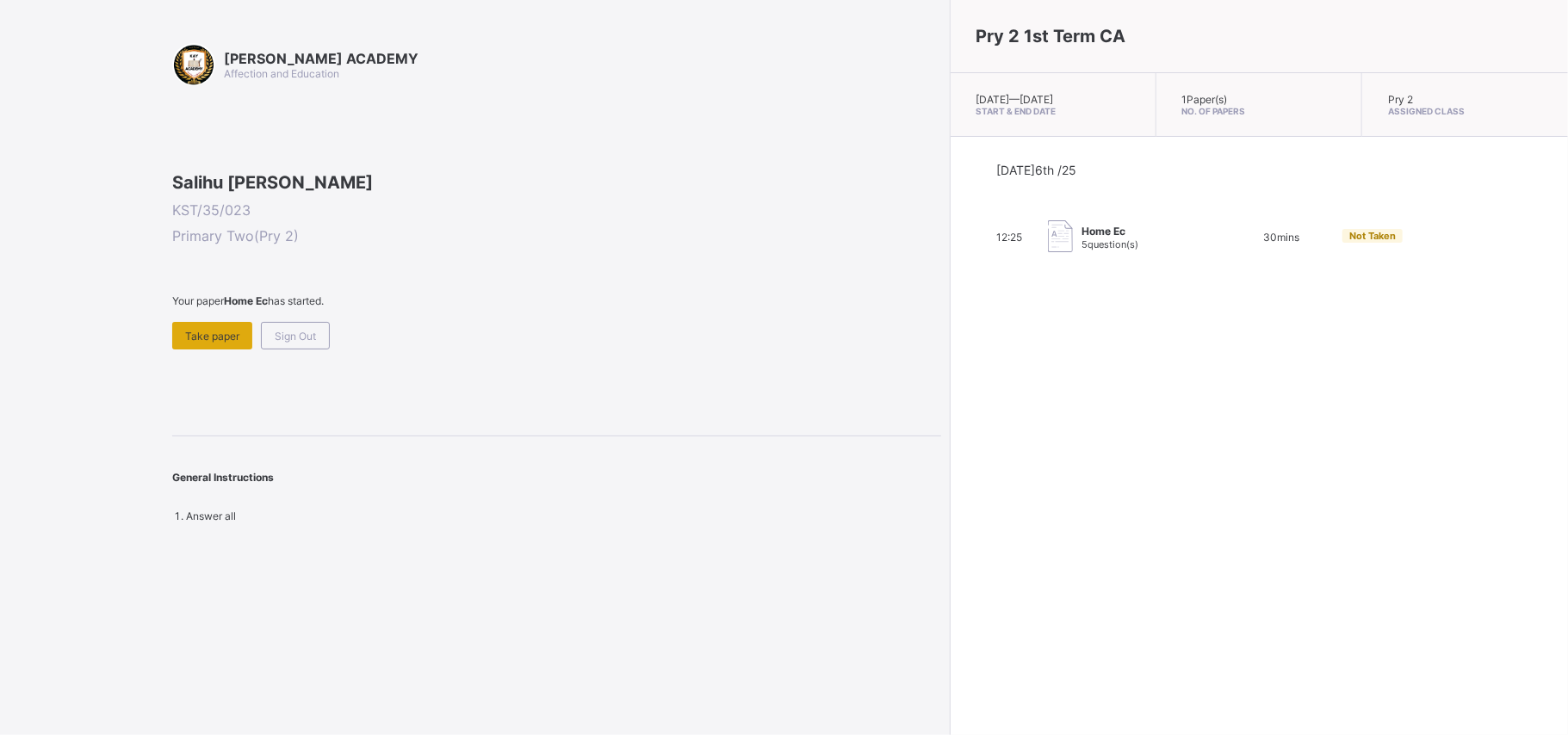
click at [214, 342] on span "Take paper" at bounding box center [211, 336] width 54 height 13
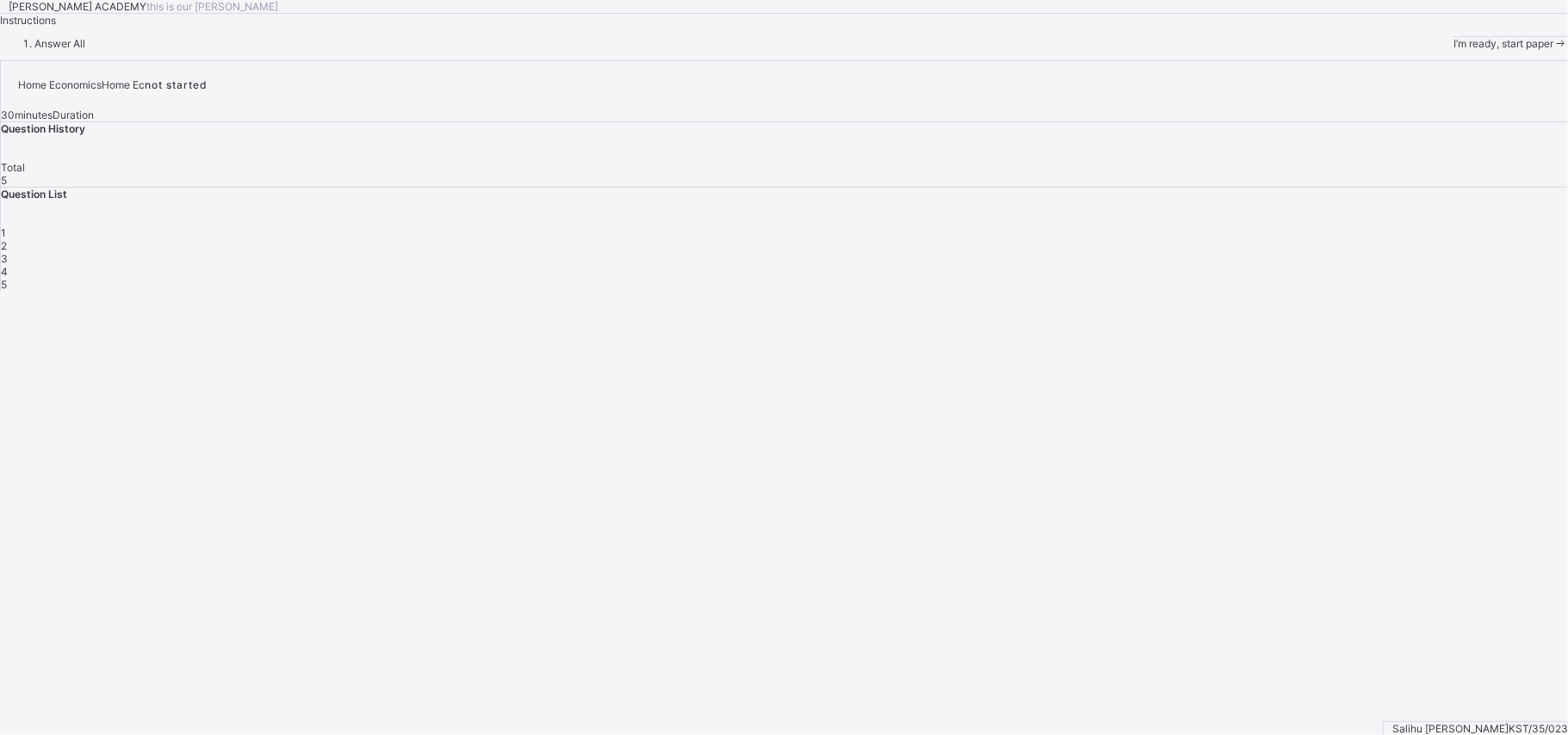
click at [1454, 50] on span "I’m ready, start paper" at bounding box center [1503, 43] width 100 height 13
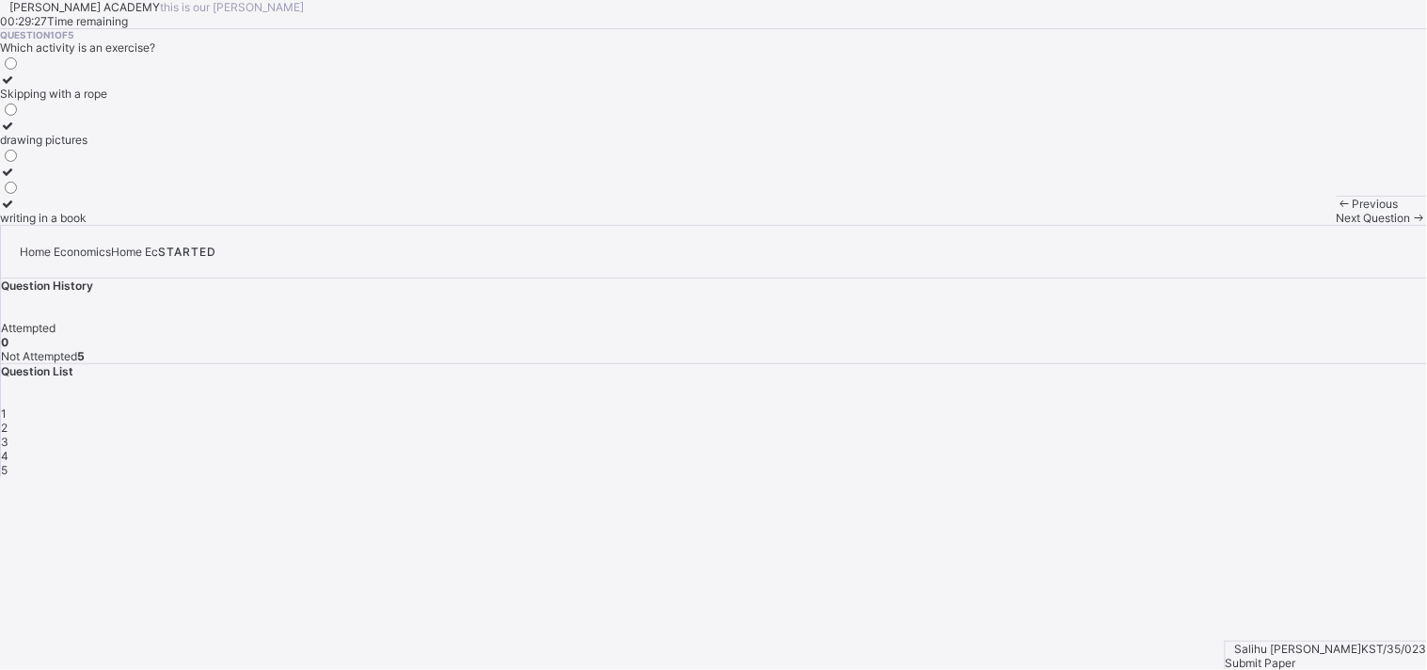
click at [107, 101] on label "Skipping with a rope" at bounding box center [53, 86] width 107 height 28
click at [1337, 225] on span "Next Question" at bounding box center [1374, 218] width 74 height 14
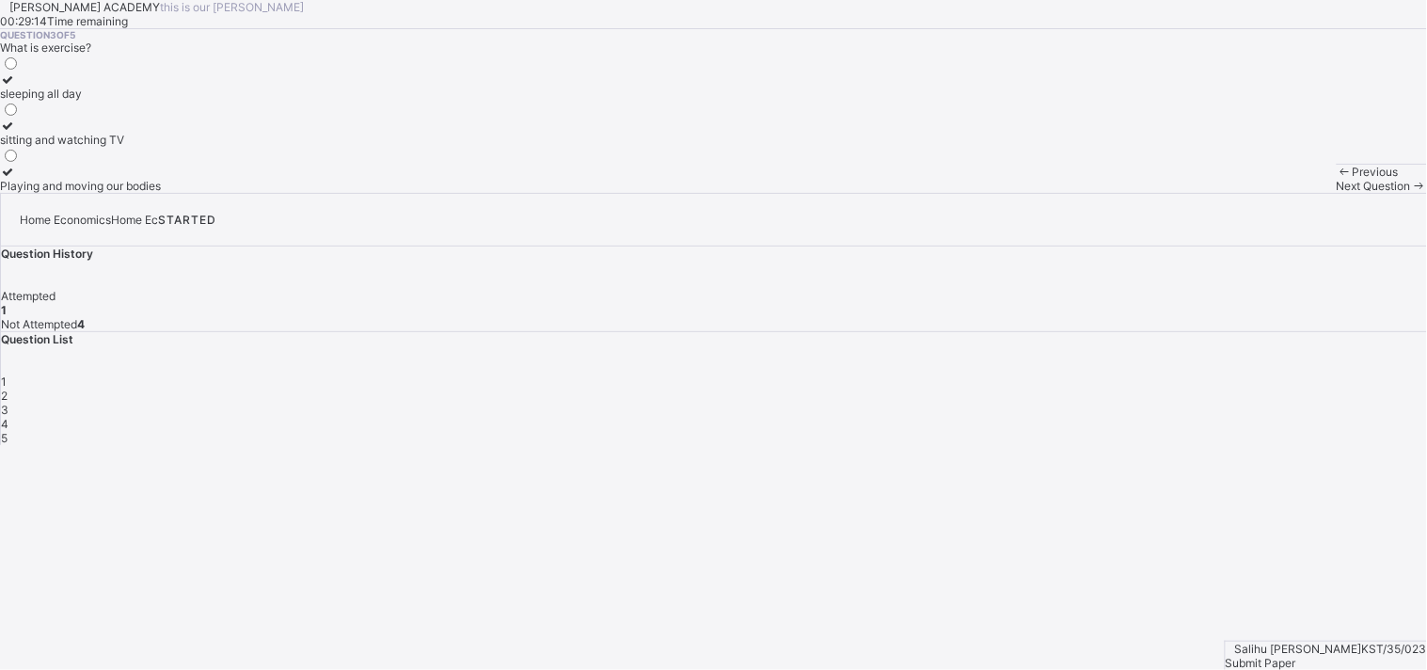
click at [1337, 179] on div "Previous" at bounding box center [1382, 172] width 90 height 14
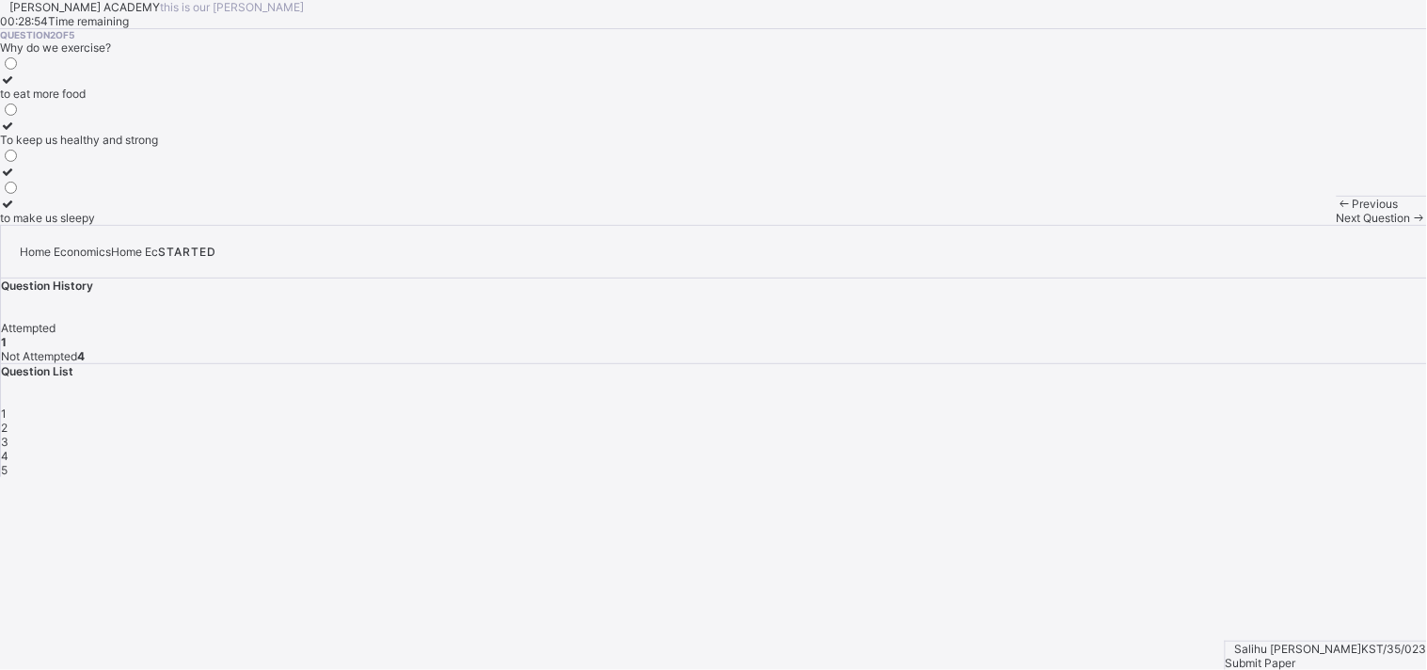
click at [158, 147] on div "To keep us healthy and strong" at bounding box center [79, 140] width 158 height 14
click at [1337, 225] on span "Next Question" at bounding box center [1374, 218] width 74 height 14
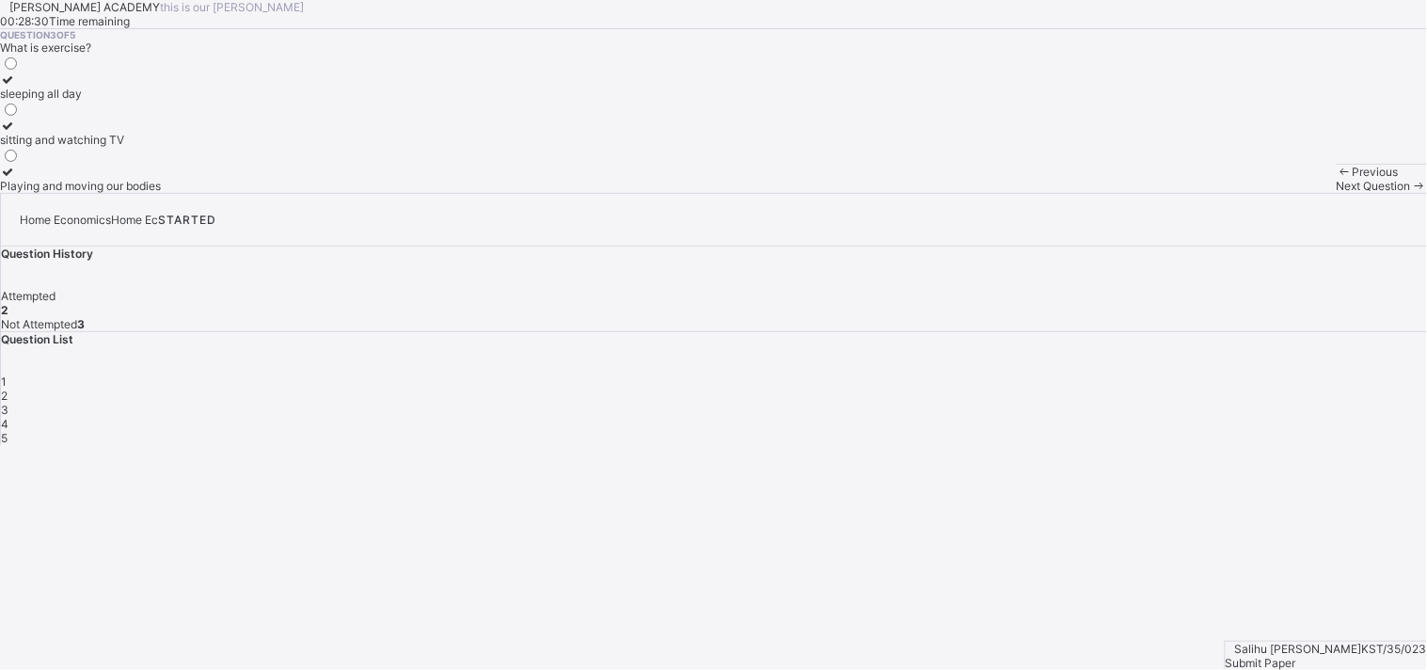
click at [161, 193] on div "Playing and moving our bodies" at bounding box center [80, 186] width 161 height 14
click at [1337, 193] on div "Next Question" at bounding box center [1382, 186] width 90 height 14
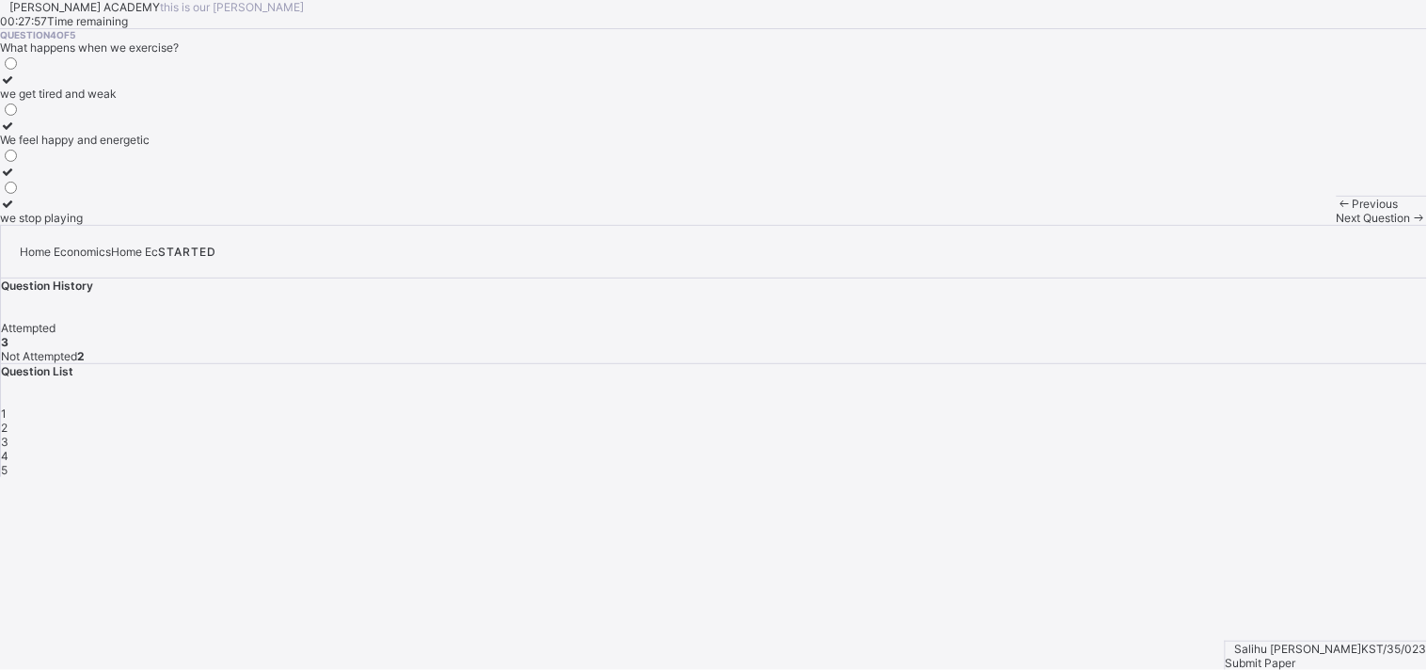
click at [150, 147] on div "We feel happy and energetic" at bounding box center [75, 140] width 150 height 14
click at [1337, 225] on div "Next Question" at bounding box center [1382, 218] width 90 height 14
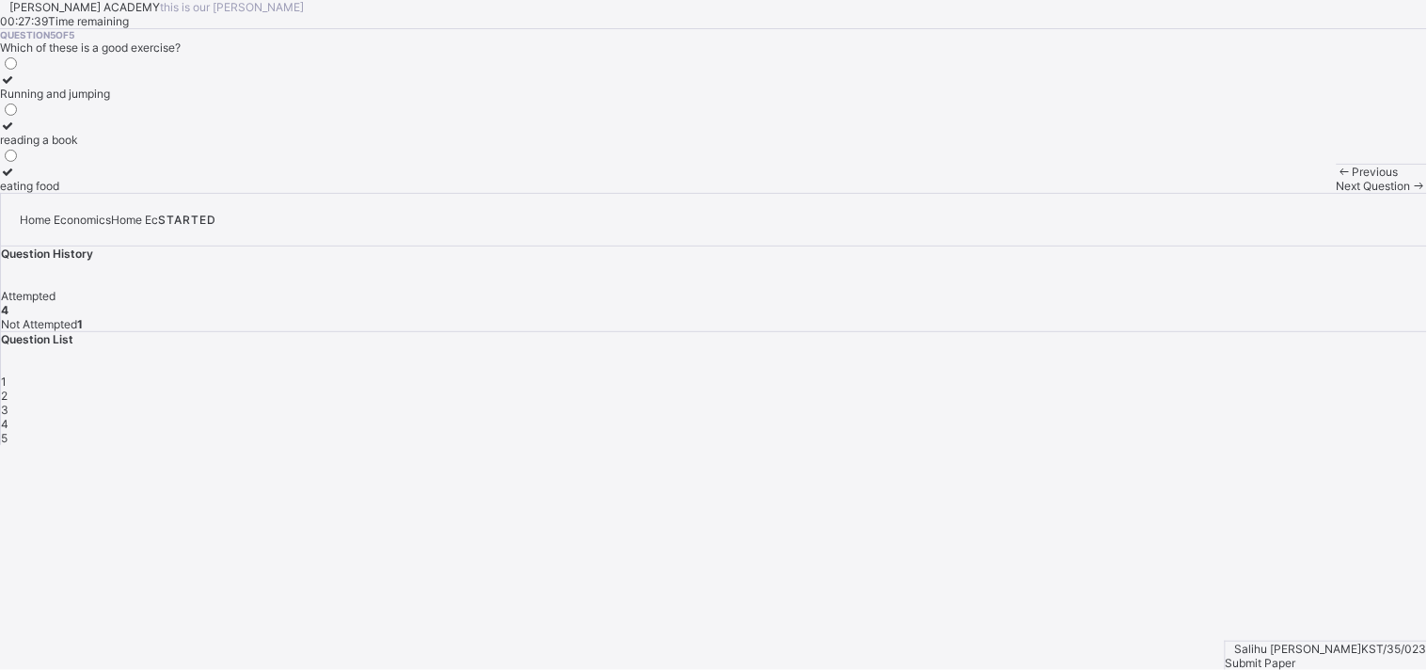
click at [110, 101] on div "Running and jumping" at bounding box center [55, 94] width 110 height 14
click at [1329, 656] on div "Submit Paper" at bounding box center [1326, 663] width 201 height 14
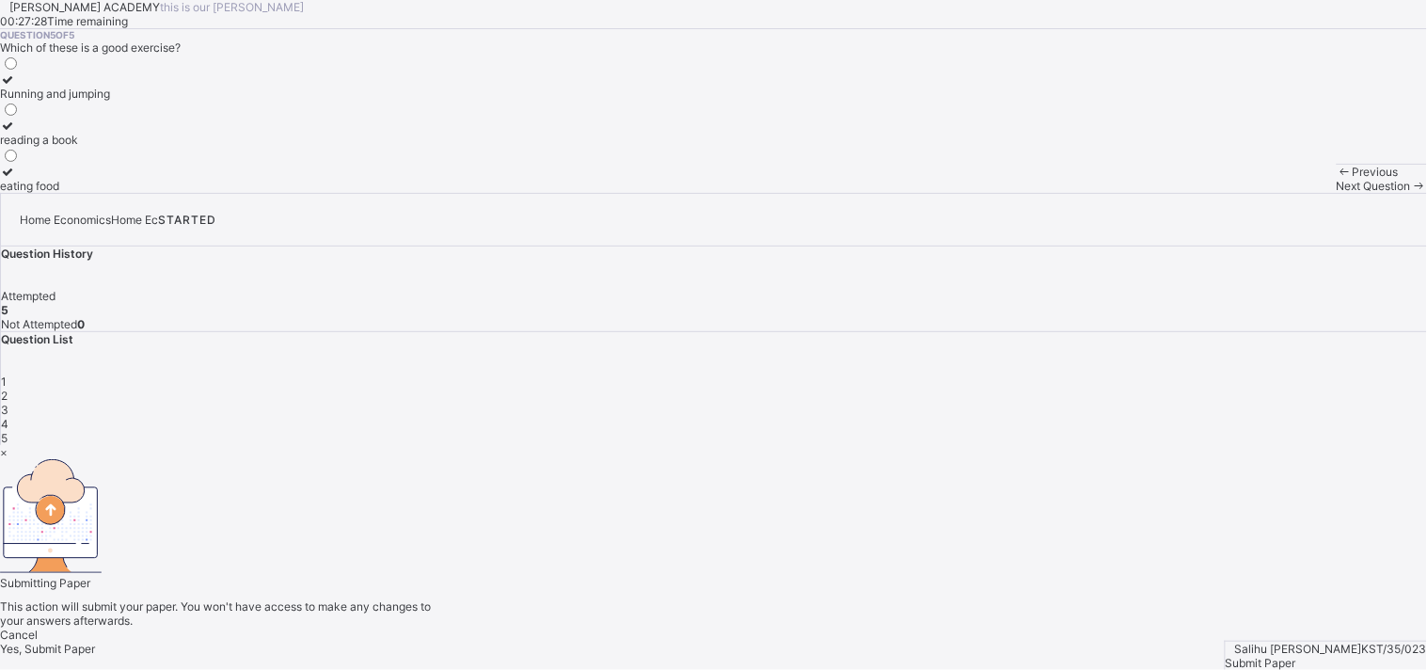
click at [95, 642] on span "Yes, Submit Paper" at bounding box center [47, 649] width 95 height 14
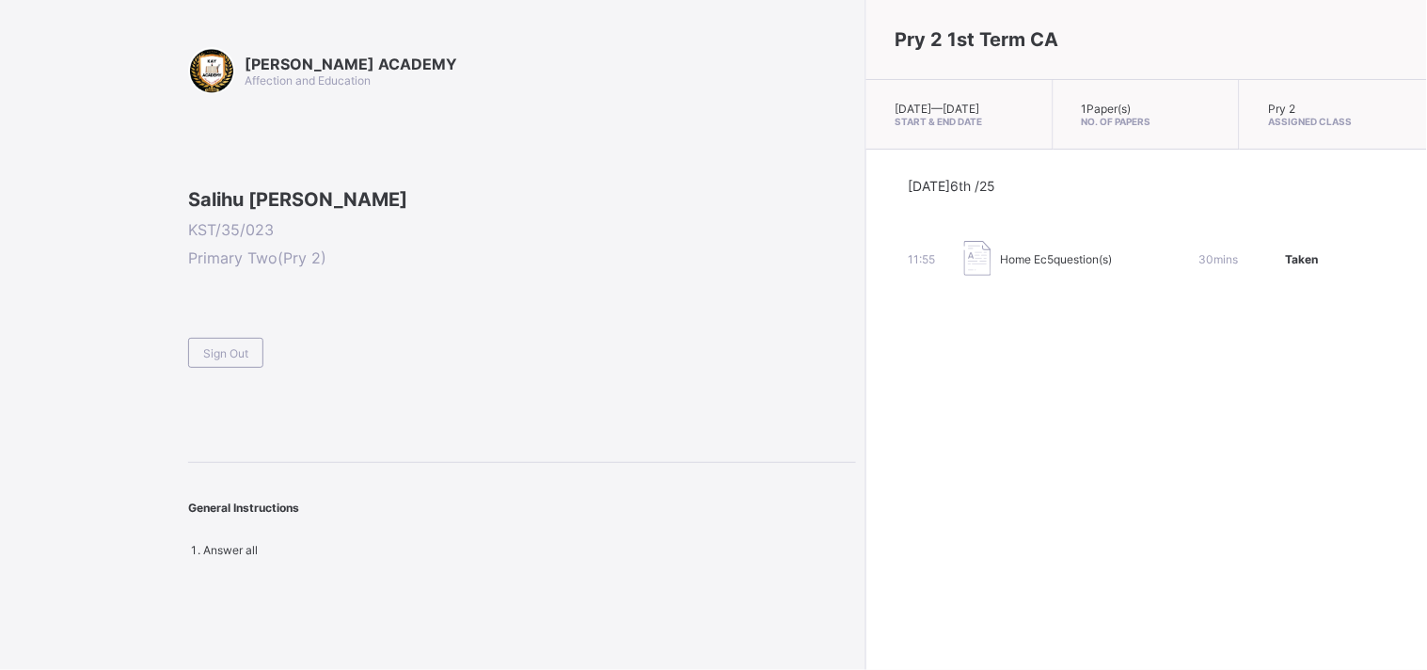
click at [182, 486] on div "[PERSON_NAME] ACADEMY Affection and Education [PERSON_NAME] Shelleng [PERSON_NA…" at bounding box center [428, 335] width 856 height 670
click at [191, 368] on div "Sign Out" at bounding box center [225, 353] width 75 height 30
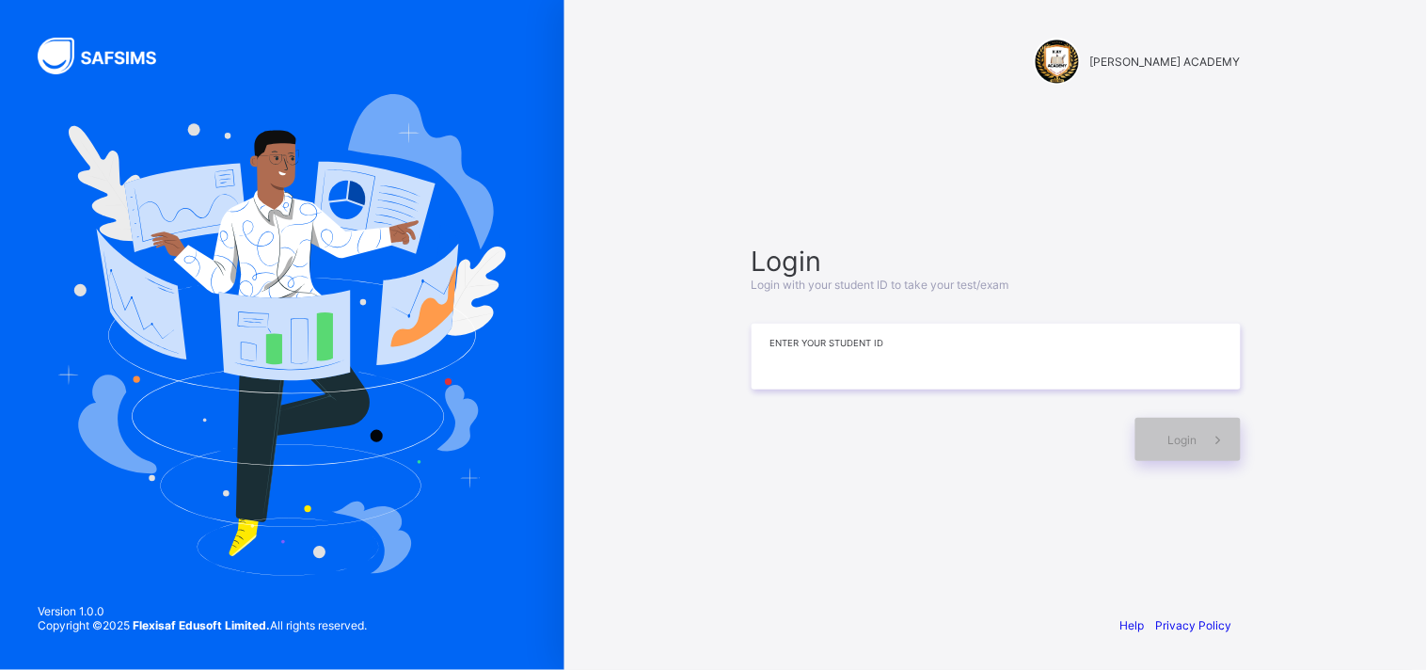
click at [764, 386] on input at bounding box center [996, 357] width 489 height 66
type input "**********"
click at [1202, 443] on span at bounding box center [1219, 439] width 43 height 43
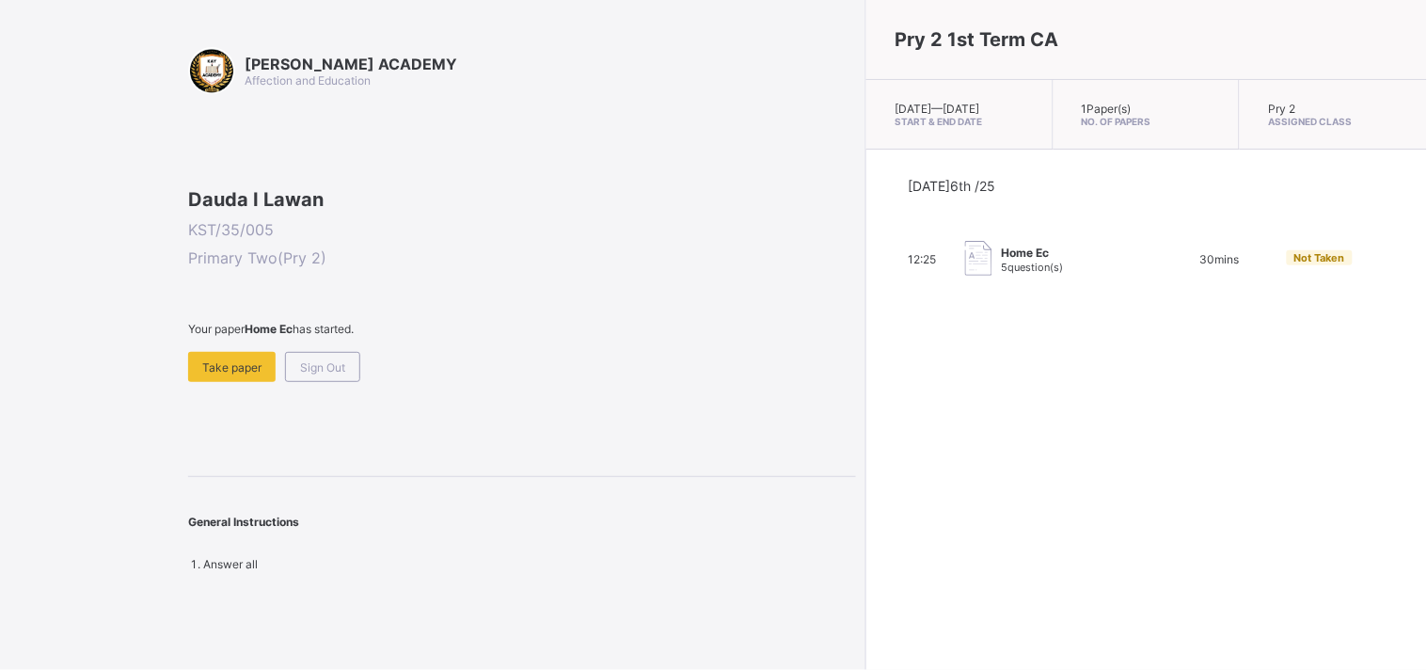
click at [1201, 442] on div "Pry 2 1st Term CA [DATE] — [GEOGRAPHIC_DATA][DATE] Start & End Date 1 Paper(s) …" at bounding box center [1146, 335] width 562 height 670
click at [229, 382] on div "Take paper" at bounding box center [231, 367] width 87 height 30
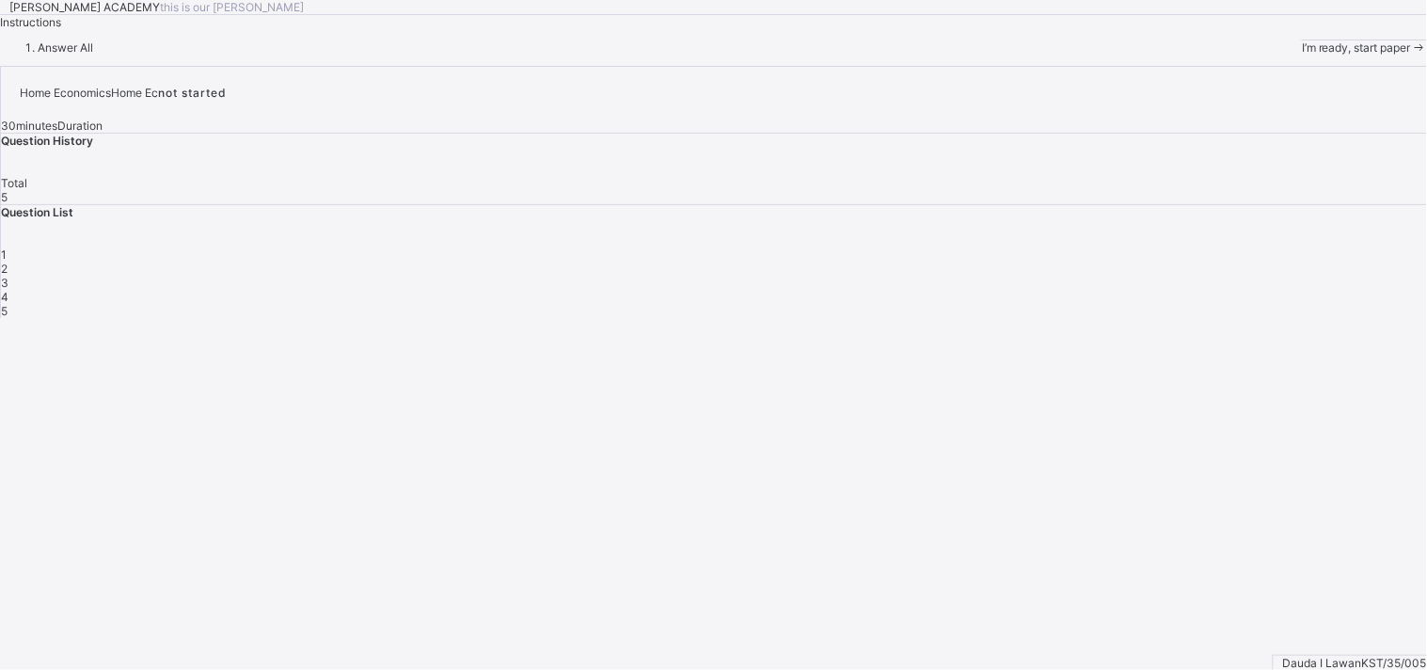
click at [1302, 55] on span "I’m ready, start paper" at bounding box center [1356, 47] width 109 height 14
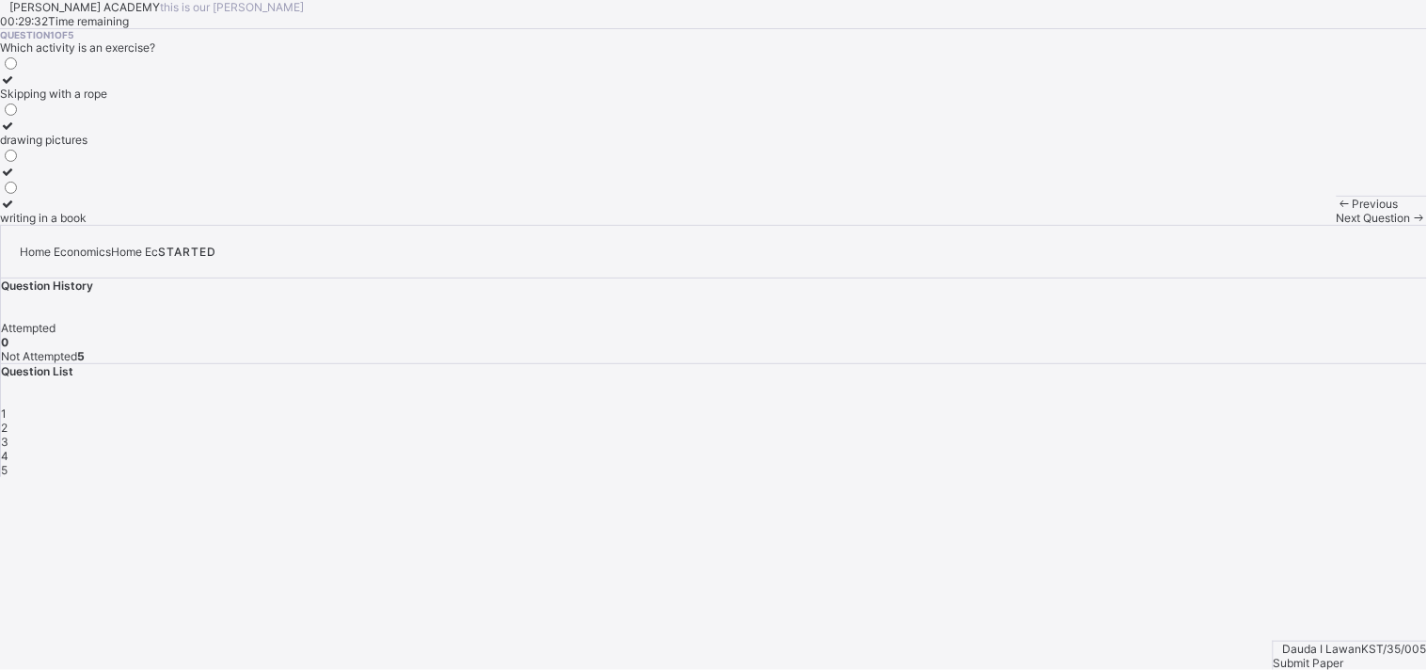
click at [107, 101] on div "Skipping with a rope" at bounding box center [53, 94] width 107 height 14
click at [1337, 225] on span "Next Question" at bounding box center [1374, 218] width 74 height 14
click at [158, 147] on div "To keep us healthy and strong" at bounding box center [79, 140] width 158 height 14
click at [1337, 225] on span "Next Question" at bounding box center [1374, 218] width 74 height 14
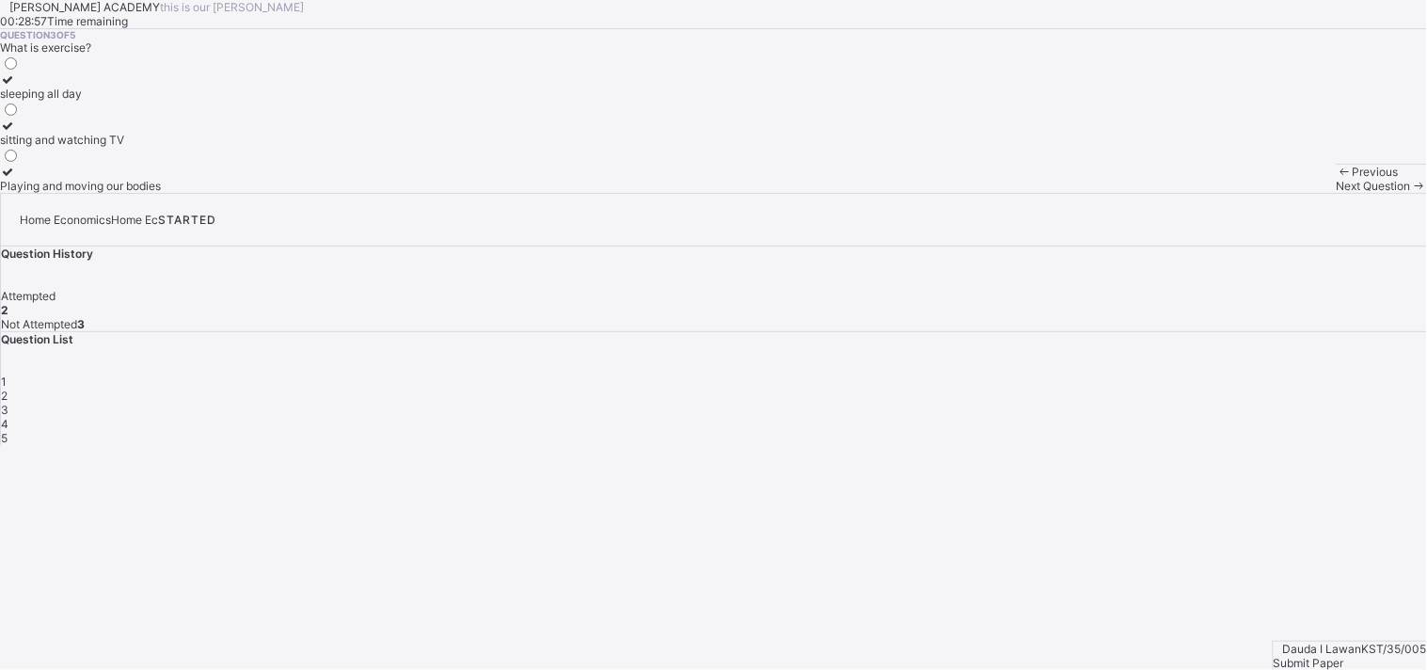
click at [161, 193] on div "Playing and moving our bodies" at bounding box center [80, 186] width 161 height 14
click at [1337, 193] on span "Next Question" at bounding box center [1374, 186] width 74 height 14
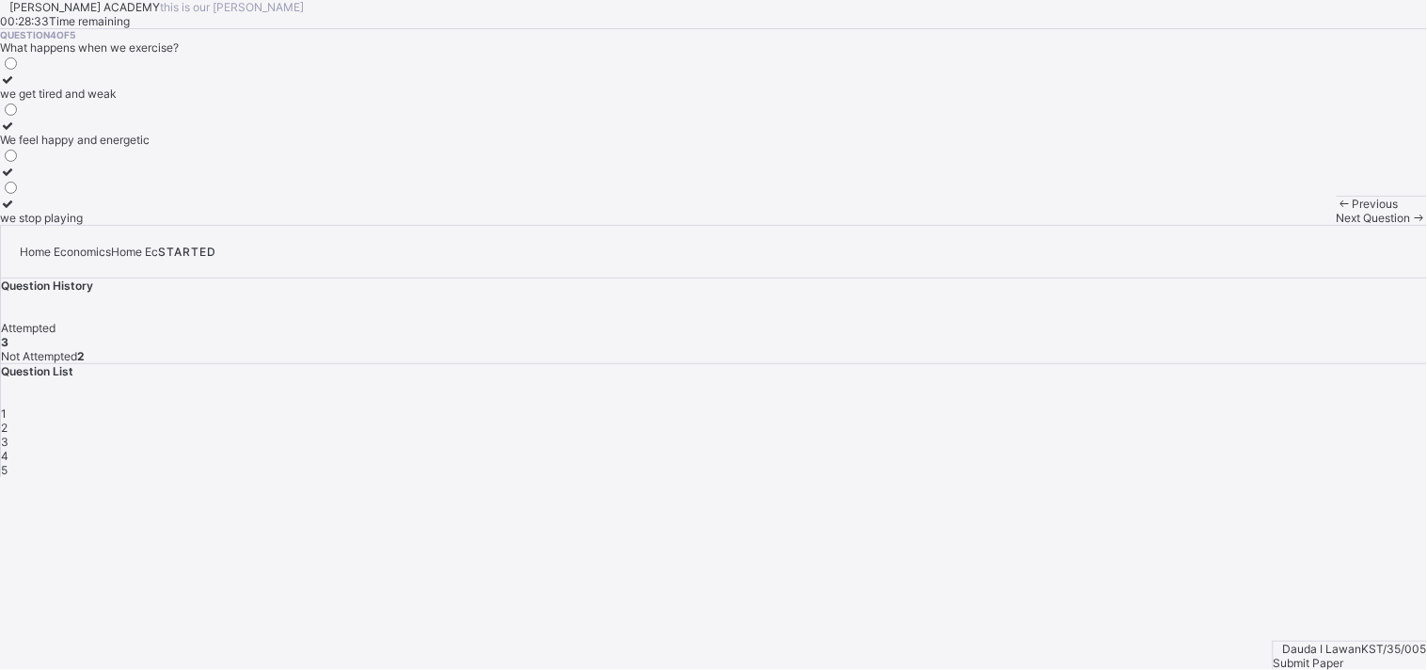
click at [150, 147] on div "We feel happy and energetic" at bounding box center [75, 140] width 150 height 14
click at [1337, 225] on div "Next Question" at bounding box center [1382, 218] width 90 height 14
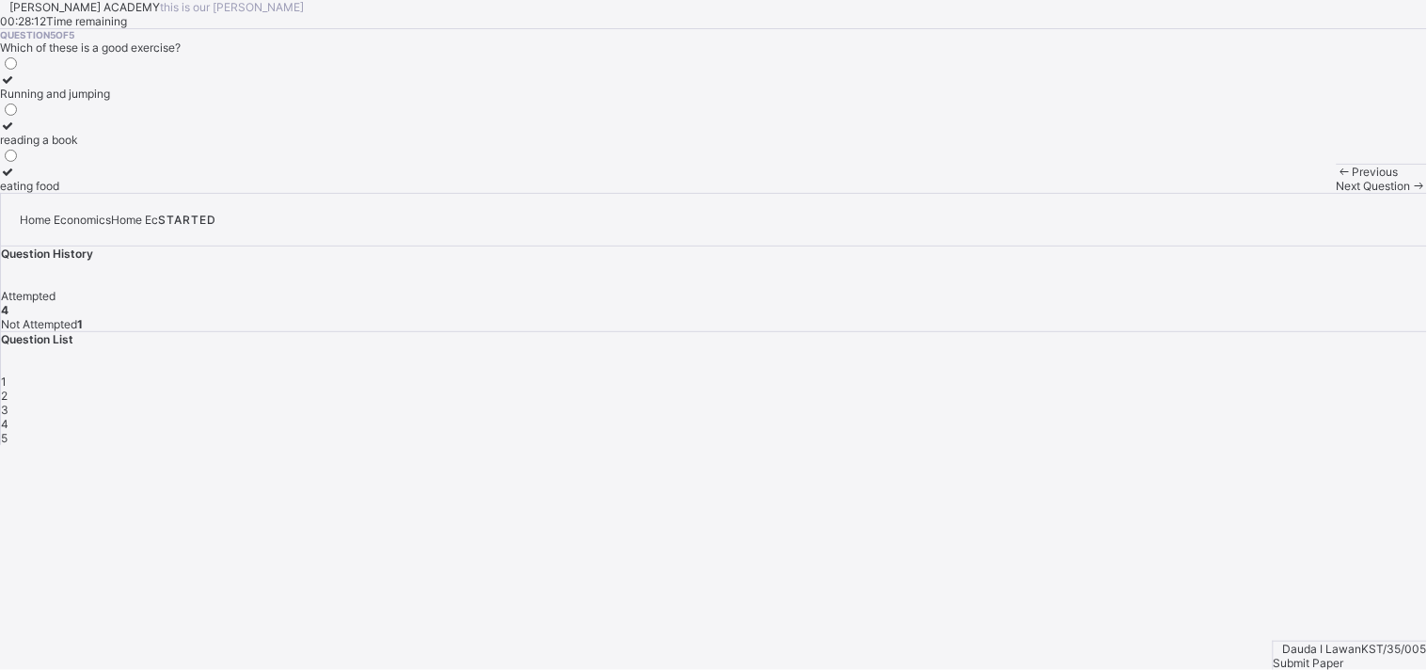
click at [110, 101] on div "Running and jumping" at bounding box center [55, 94] width 110 height 14
click at [1344, 656] on span "Submit Paper" at bounding box center [1309, 663] width 71 height 14
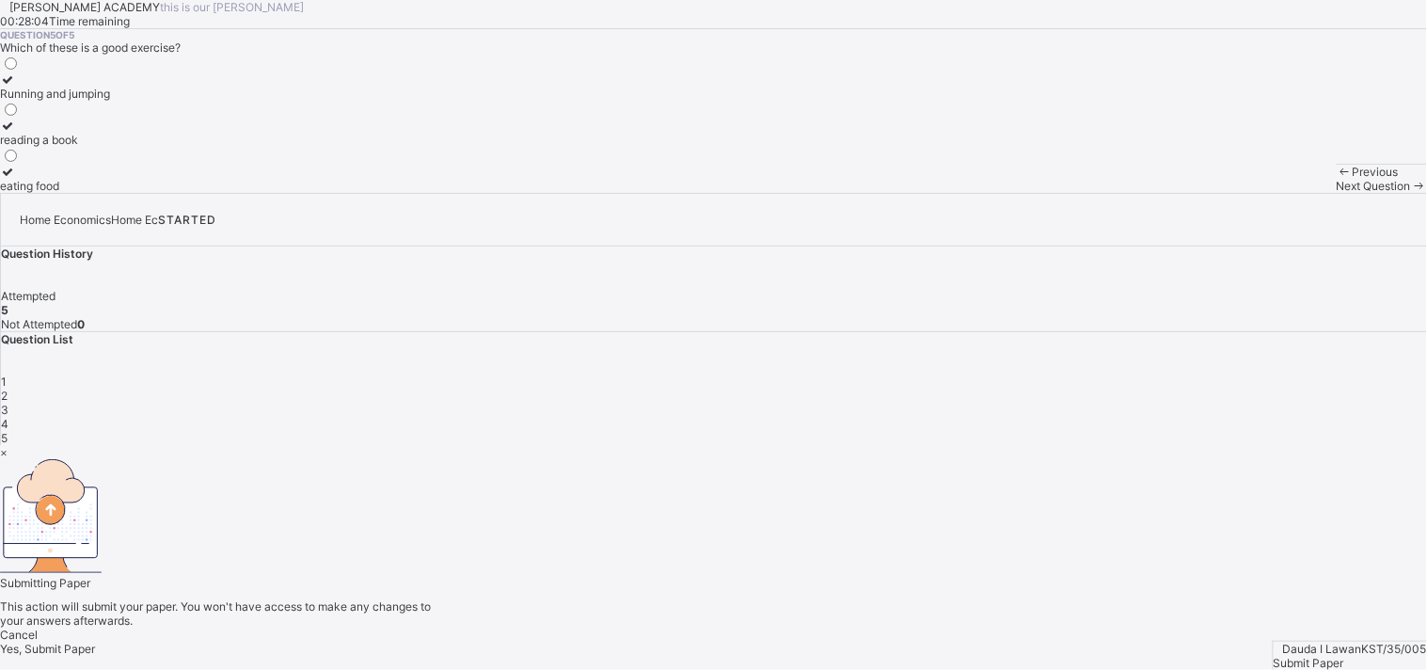
click at [95, 642] on span "Yes, Submit Paper" at bounding box center [47, 649] width 95 height 14
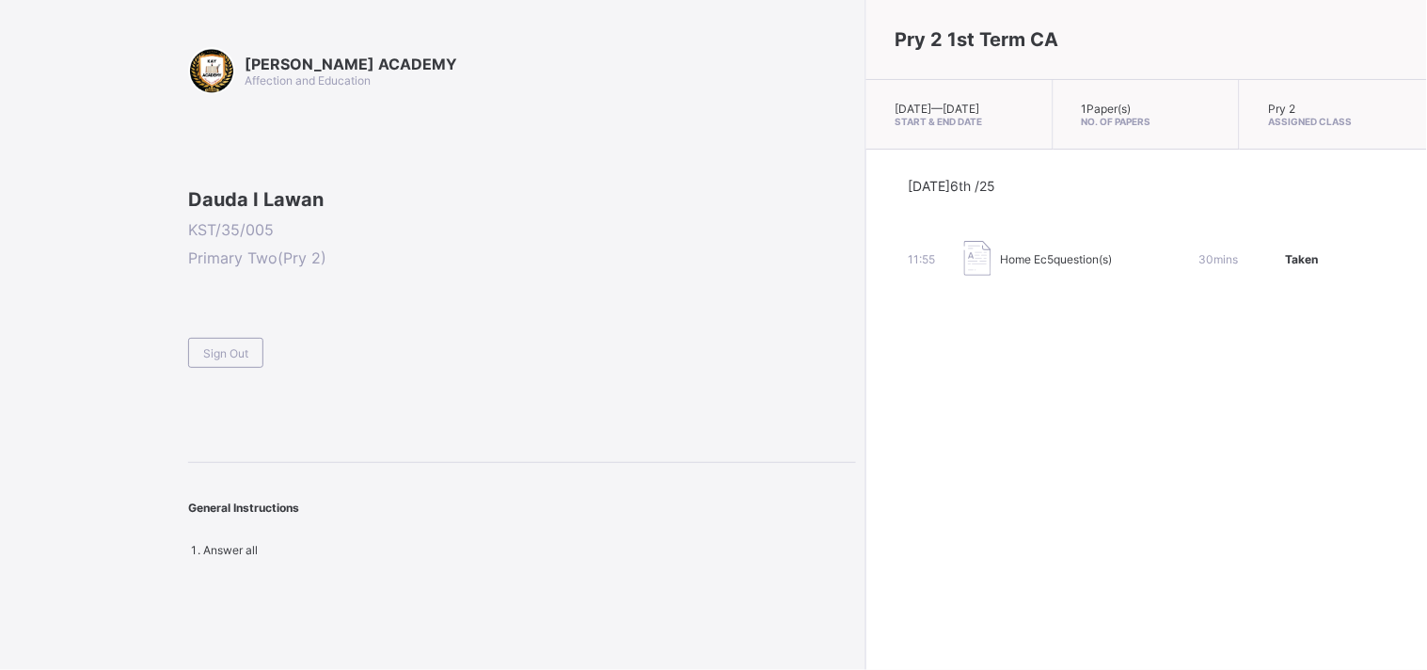
drag, startPoint x: 979, startPoint y: 356, endPoint x: 222, endPoint y: 483, distance: 767.8
click at [222, 368] on div "Sign Out" at bounding box center [225, 353] width 75 height 30
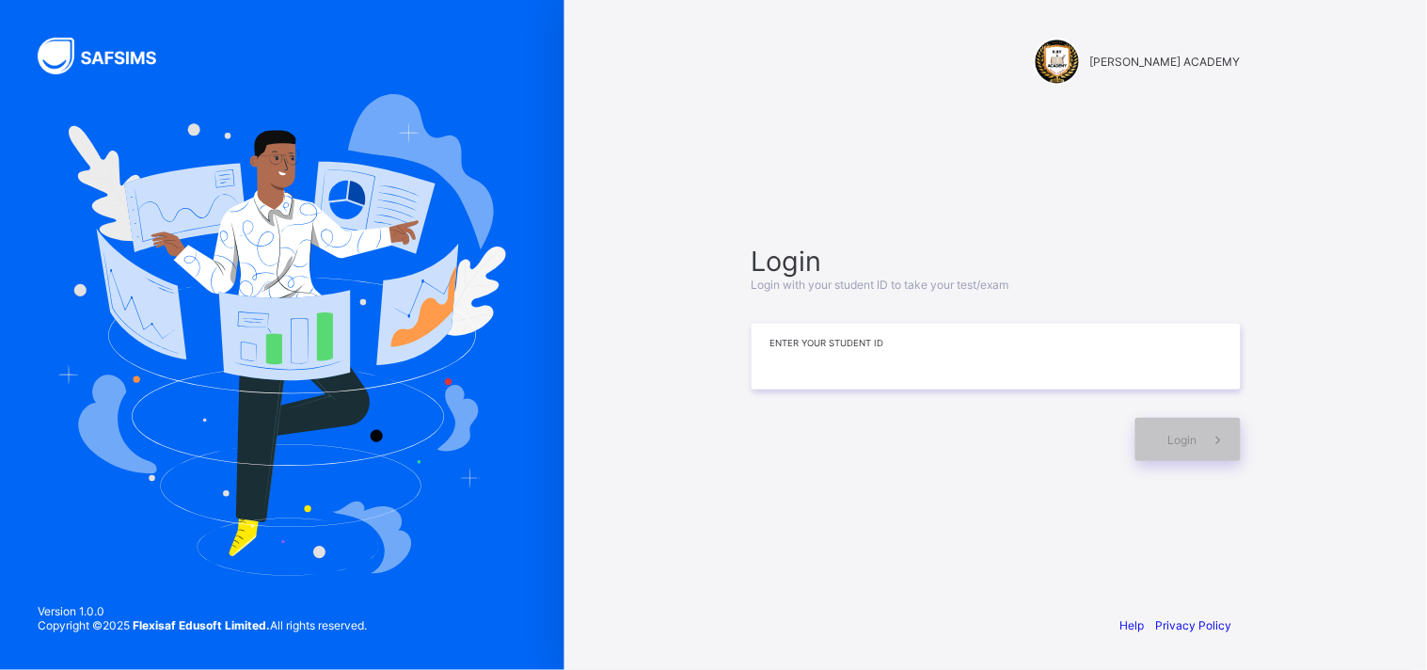
click at [864, 371] on input at bounding box center [996, 357] width 489 height 66
type input "*"
type input "**********"
click at [1173, 427] on div "Login" at bounding box center [1187, 439] width 105 height 43
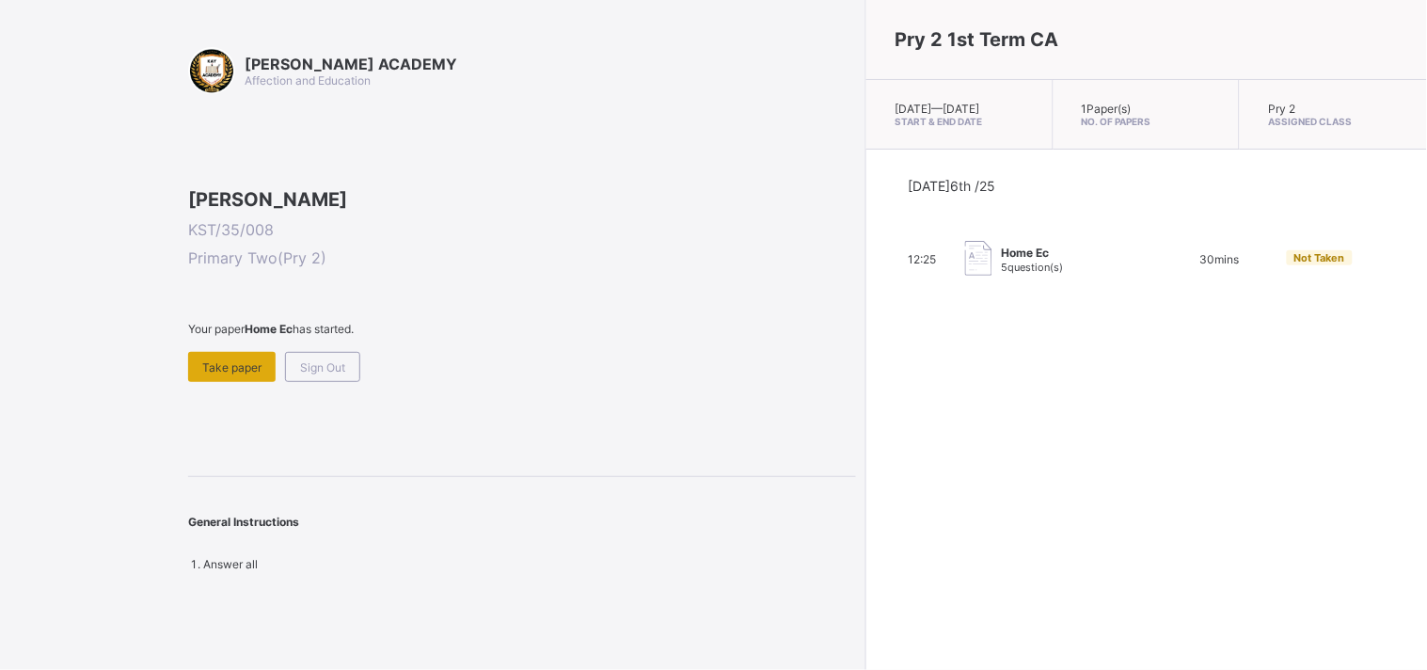
click at [240, 374] on span "Take paper" at bounding box center [231, 367] width 59 height 14
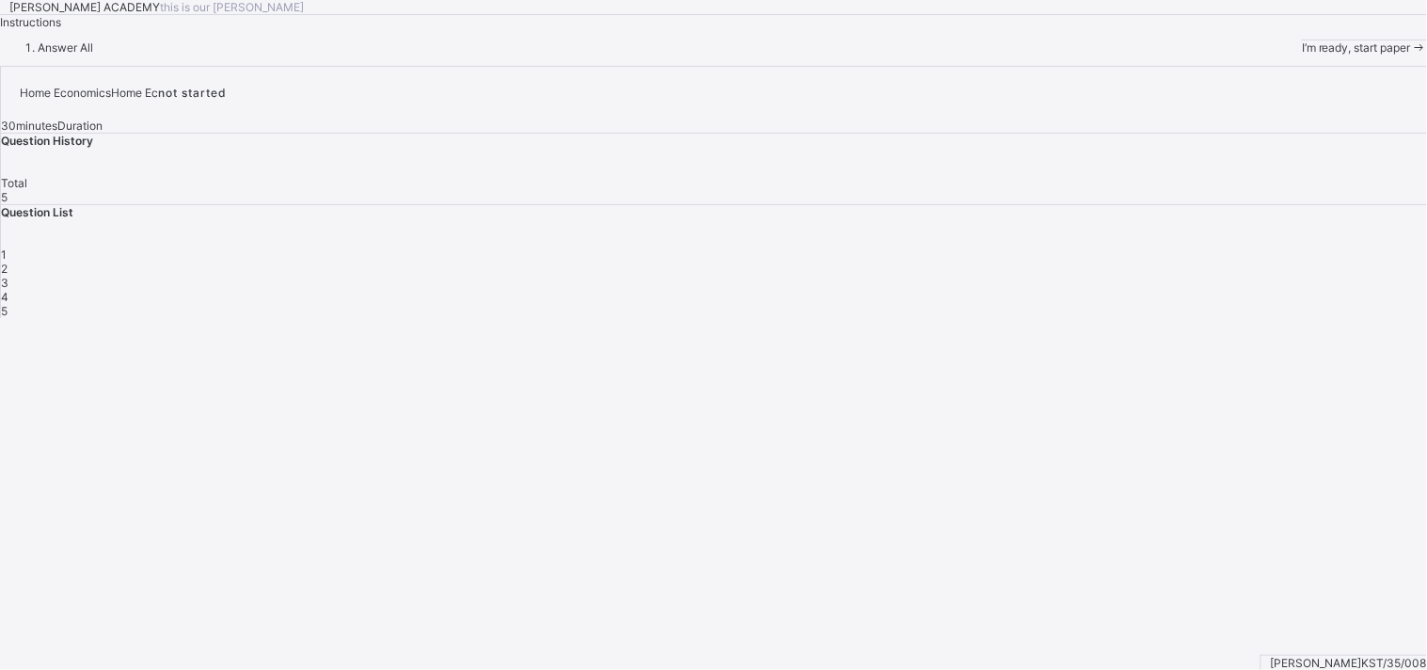
click at [1302, 55] on span "I’m ready, start paper" at bounding box center [1356, 47] width 109 height 14
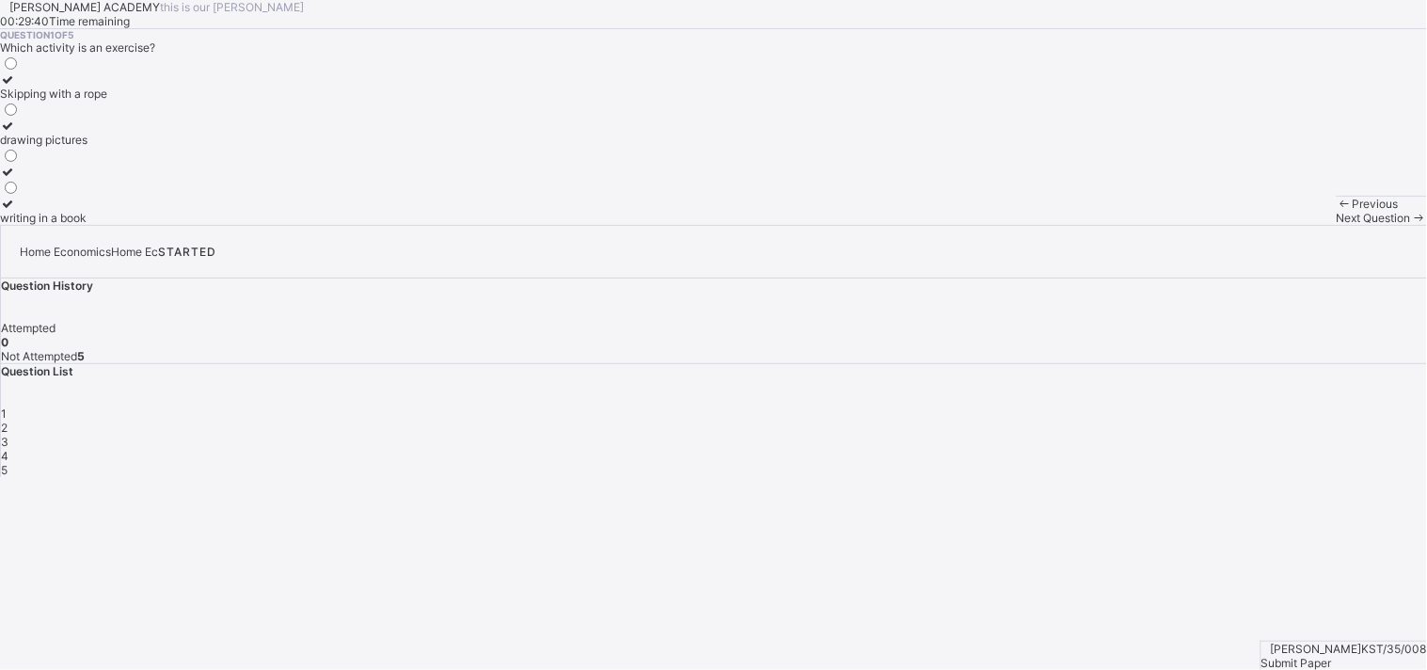
click at [107, 225] on label "writing in a book" at bounding box center [53, 211] width 107 height 28
click at [107, 101] on label "Skipping with a rope" at bounding box center [53, 86] width 107 height 28
click at [1337, 225] on span "Next Question" at bounding box center [1374, 218] width 74 height 14
click at [158, 147] on div "To keep us healthy and strong" at bounding box center [79, 140] width 158 height 14
click at [1337, 225] on div "Next Question" at bounding box center [1382, 218] width 90 height 14
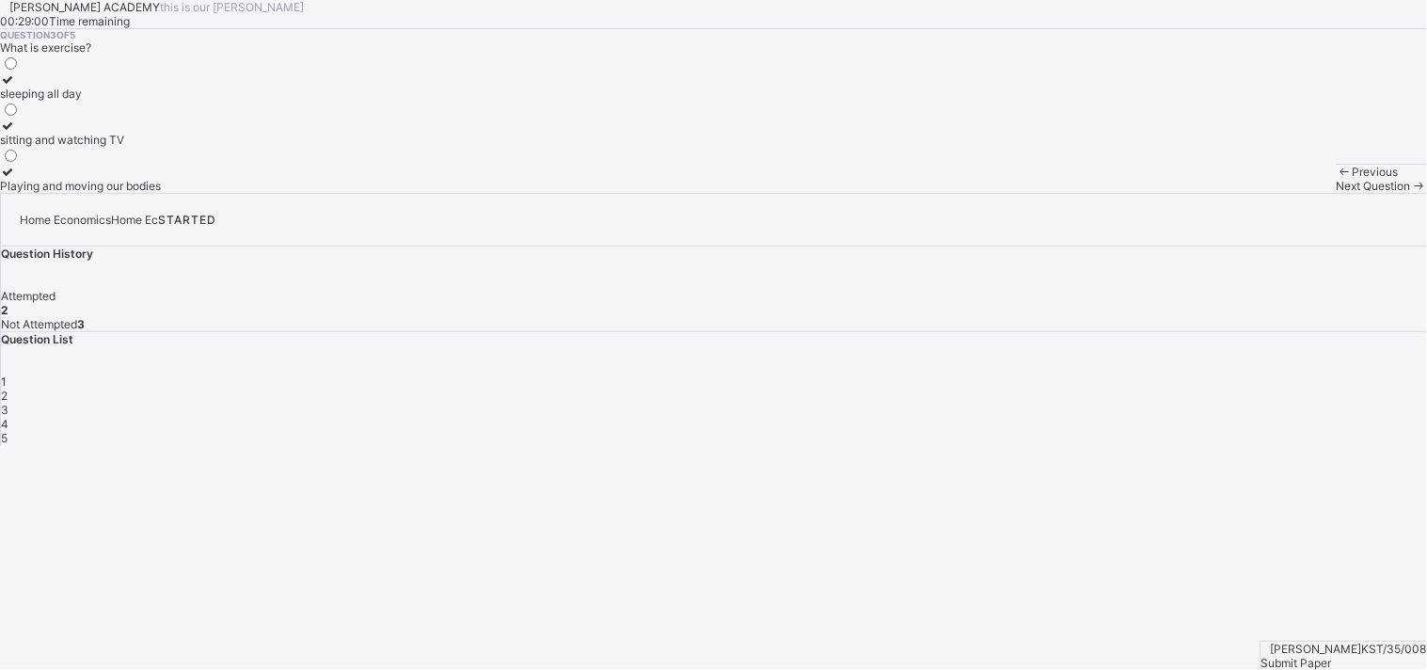
click at [161, 193] on div "Playing and moving our bodies" at bounding box center [80, 186] width 161 height 14
click at [1337, 193] on span "Next Question" at bounding box center [1374, 186] width 74 height 14
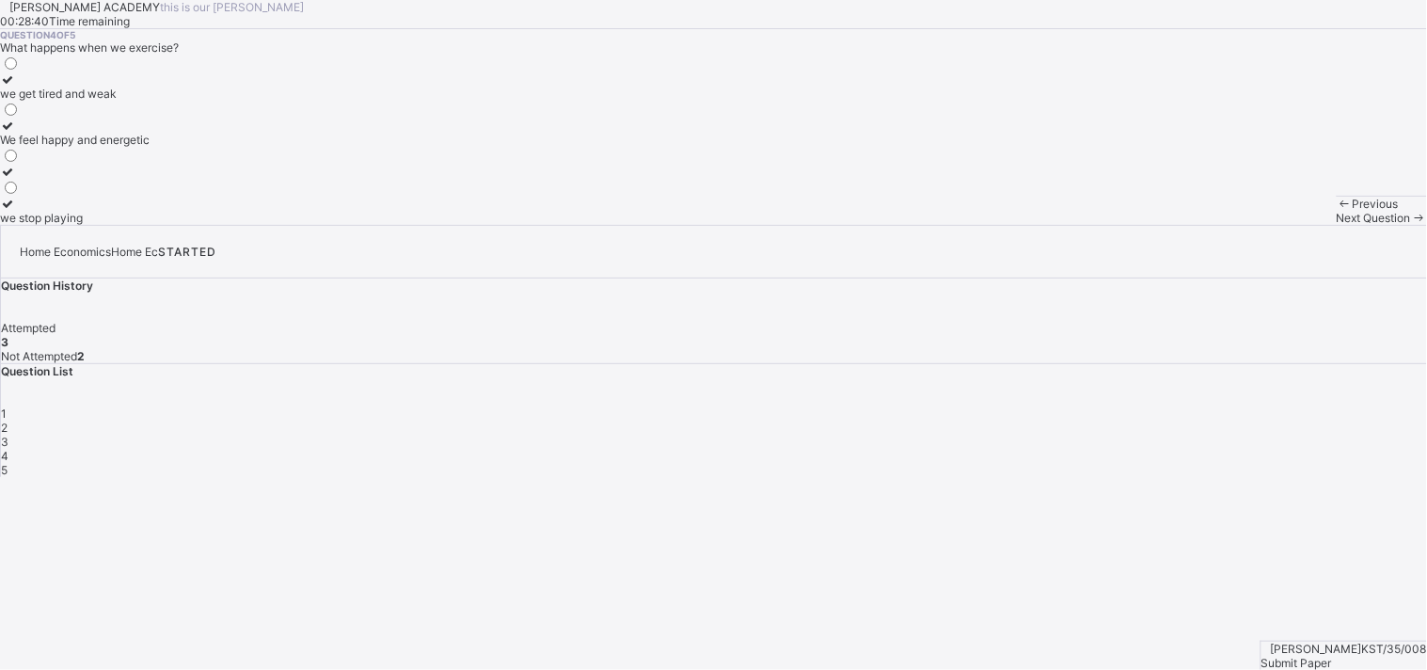
click at [150, 147] on div "We feel happy and energetic" at bounding box center [75, 140] width 150 height 14
click at [1337, 225] on div "Next Question" at bounding box center [1382, 218] width 90 height 14
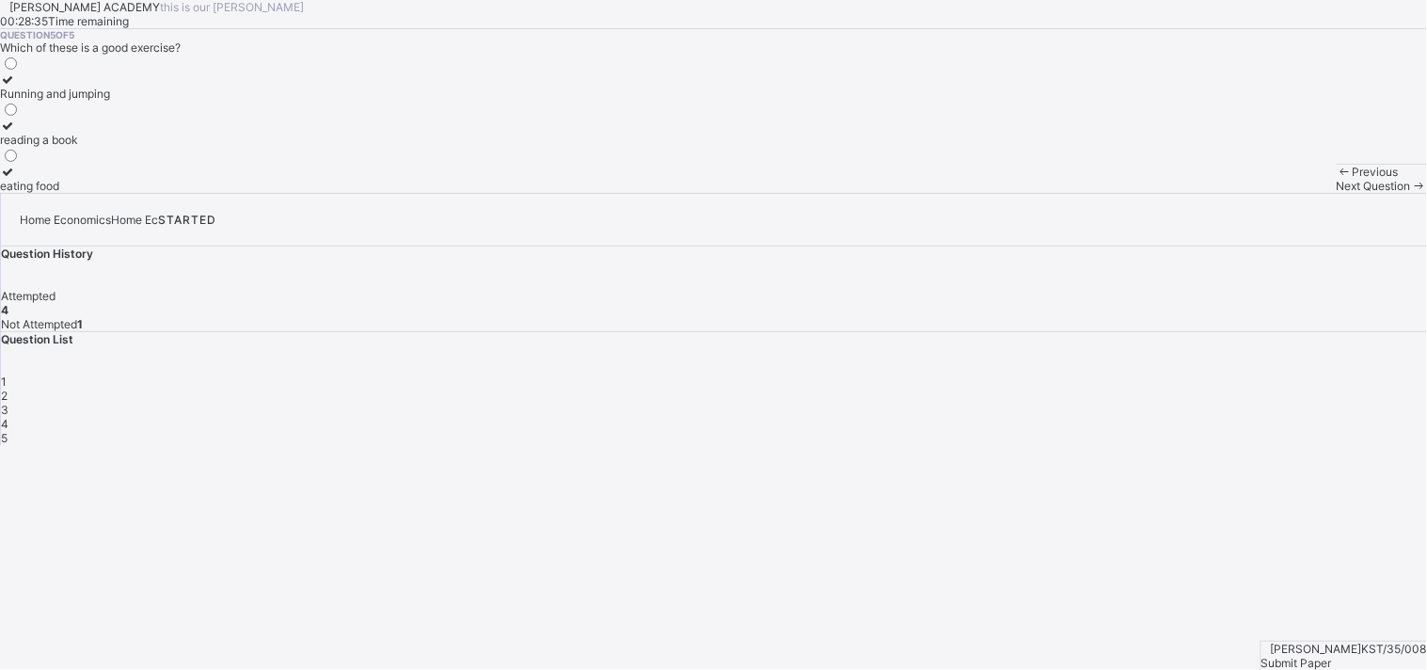
click at [1340, 656] on div "Submit Paper" at bounding box center [1344, 663] width 166 height 14
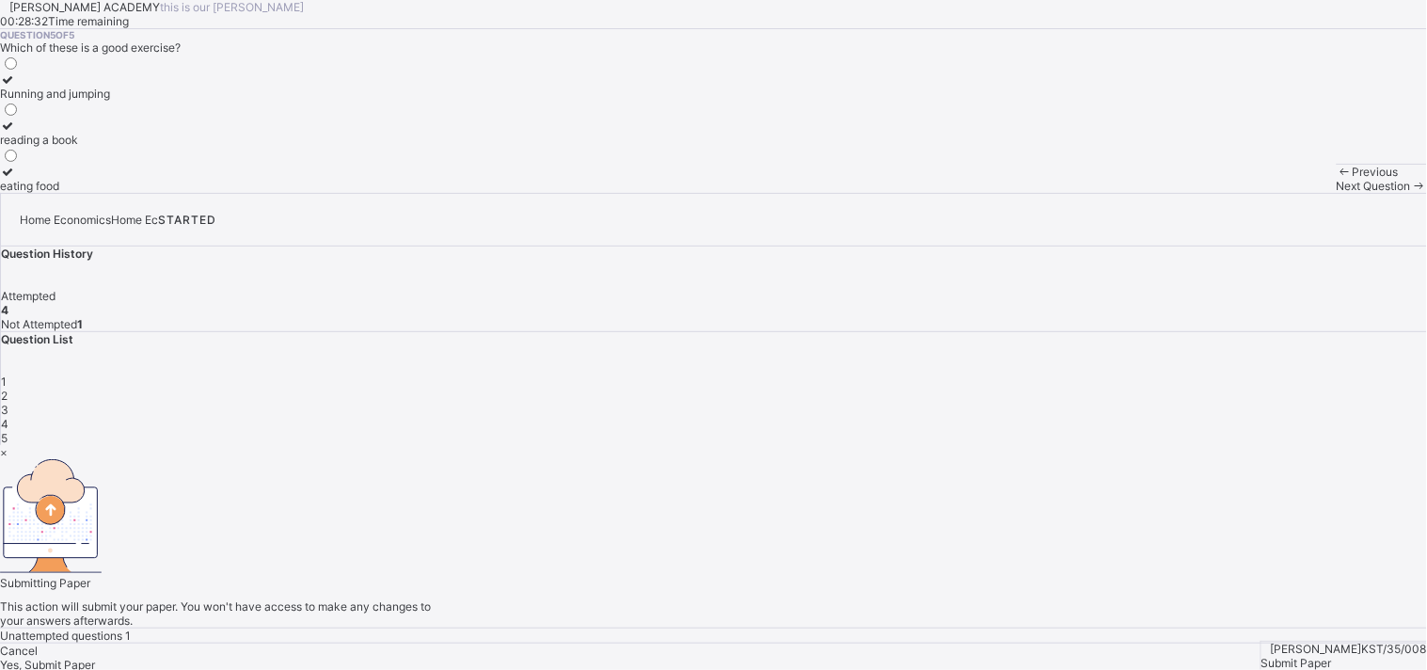
click at [964, 565] on div "× Submitting Paper This action will submit your paper. You won't have access to…" at bounding box center [713, 558] width 1427 height 227
click at [939, 445] on div "×" at bounding box center [713, 452] width 1427 height 14
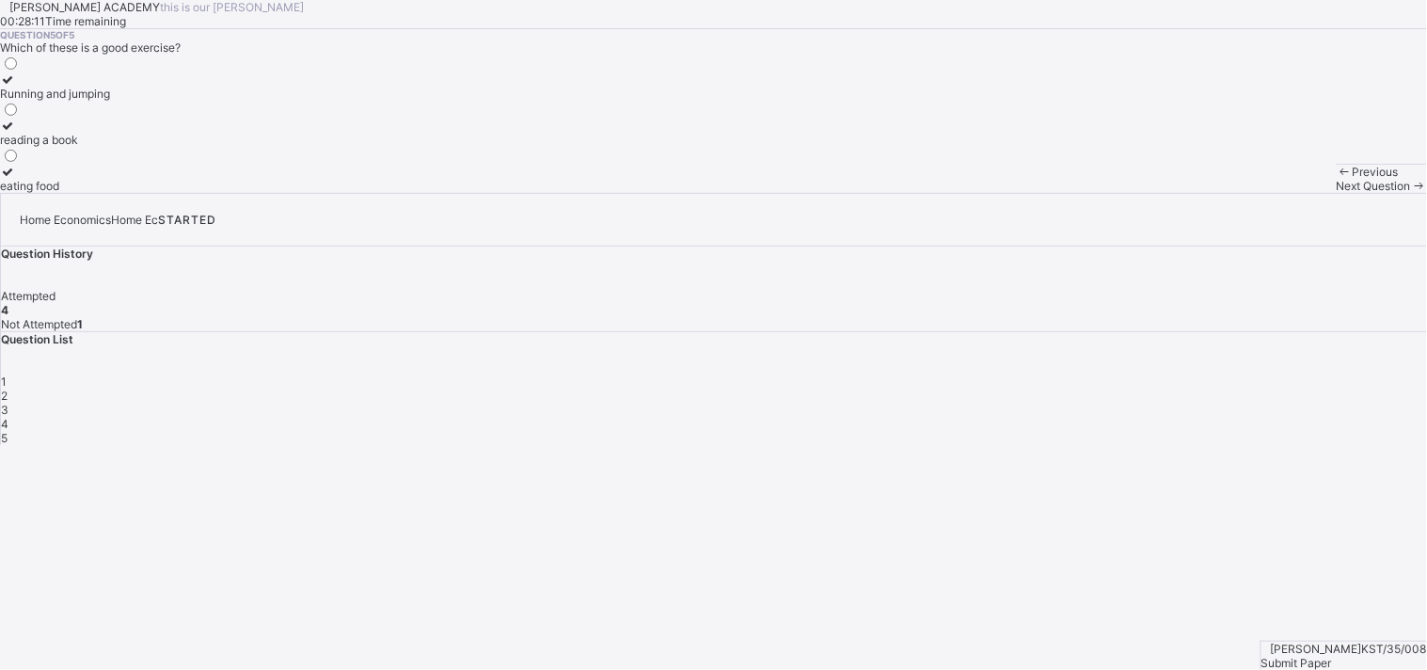
click at [110, 101] on div "Running and jumping" at bounding box center [55, 94] width 110 height 14
click at [1332, 656] on span "Submit Paper" at bounding box center [1296, 663] width 71 height 14
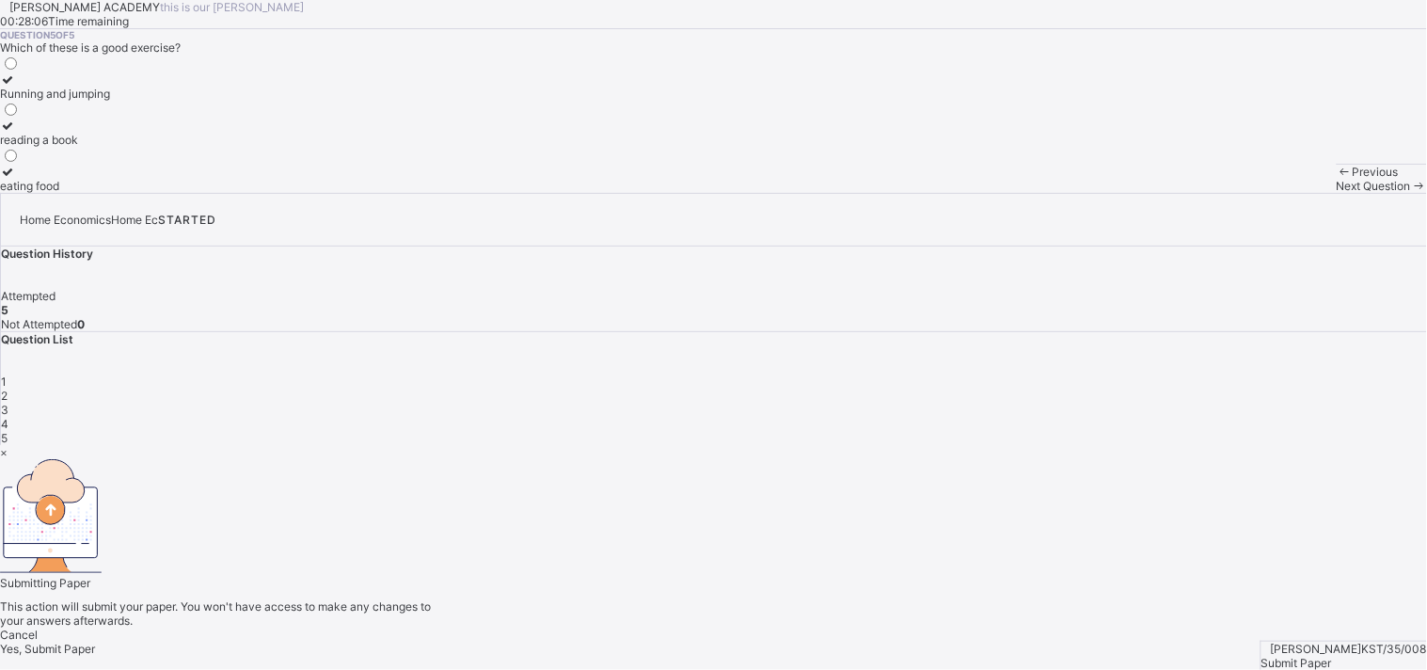
click at [95, 642] on span "Yes, Submit Paper" at bounding box center [47, 649] width 95 height 14
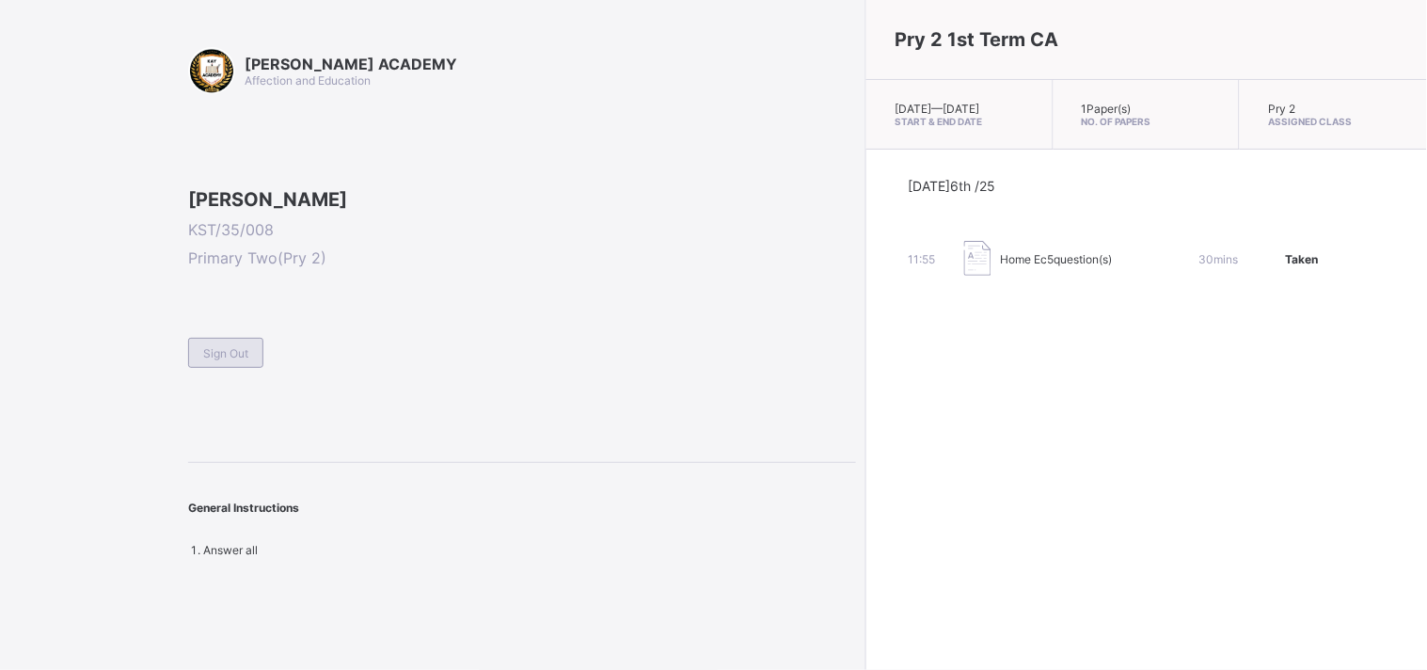
click at [246, 360] on span "Sign Out" at bounding box center [225, 353] width 45 height 14
